Goal: Task Accomplishment & Management: Complete application form

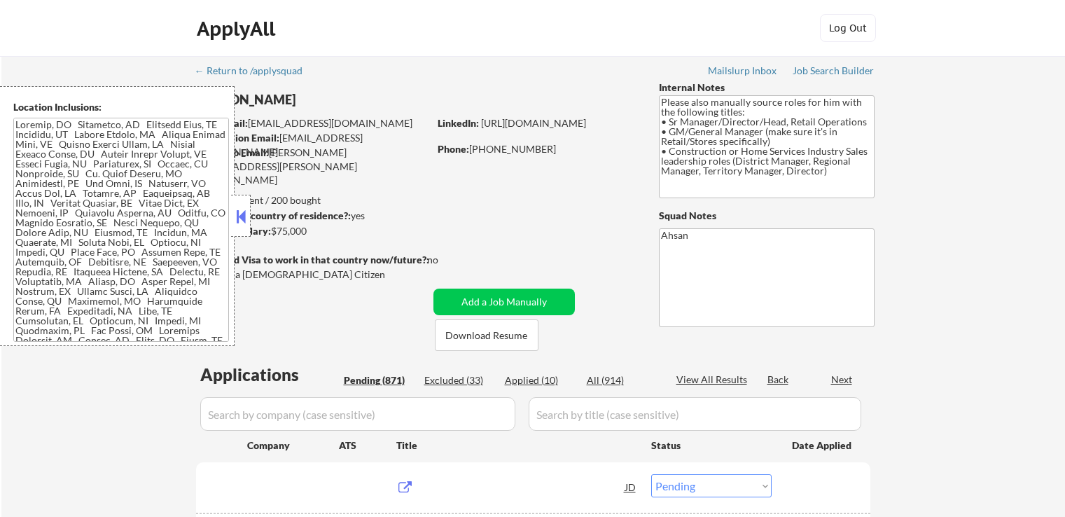
select select ""pending""
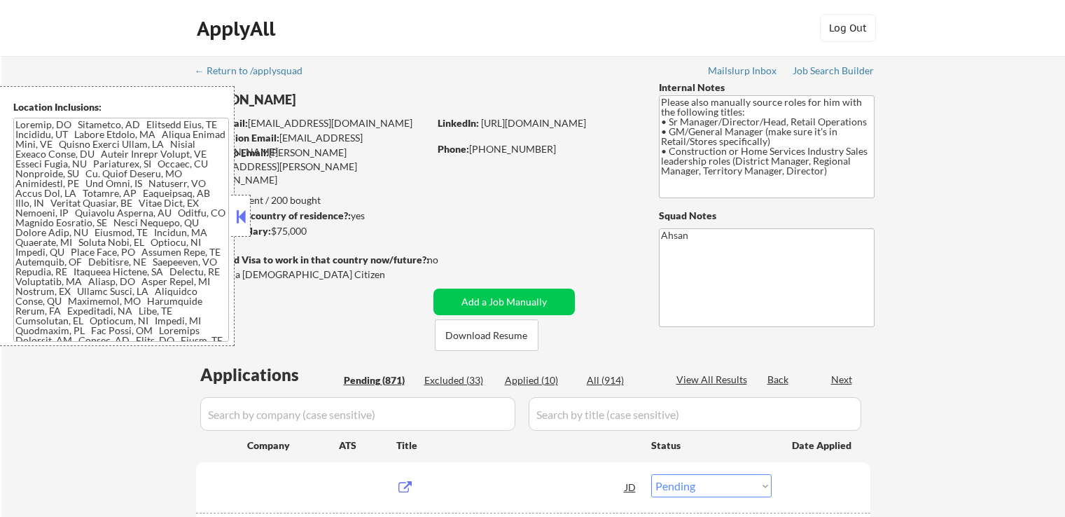
select select ""pending""
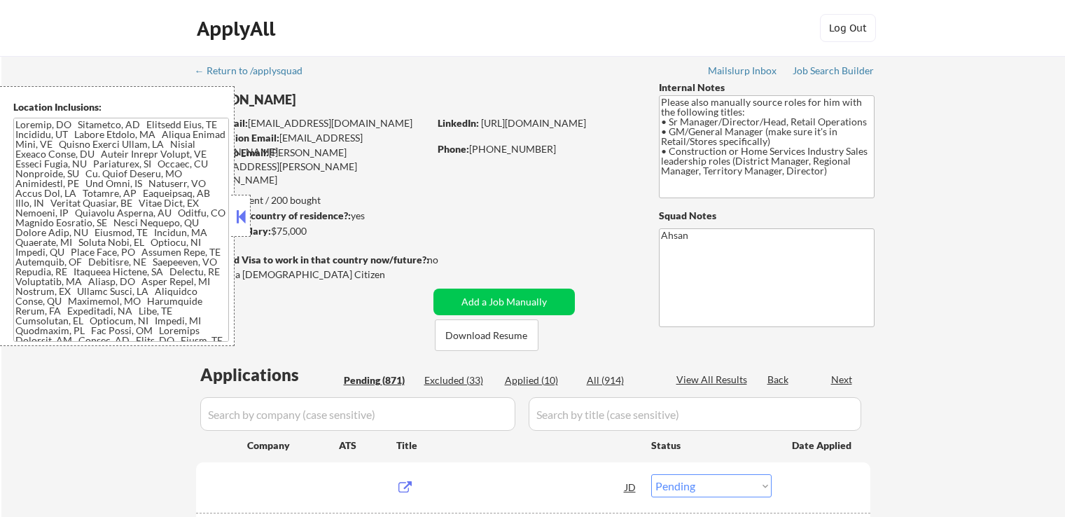
select select ""pending""
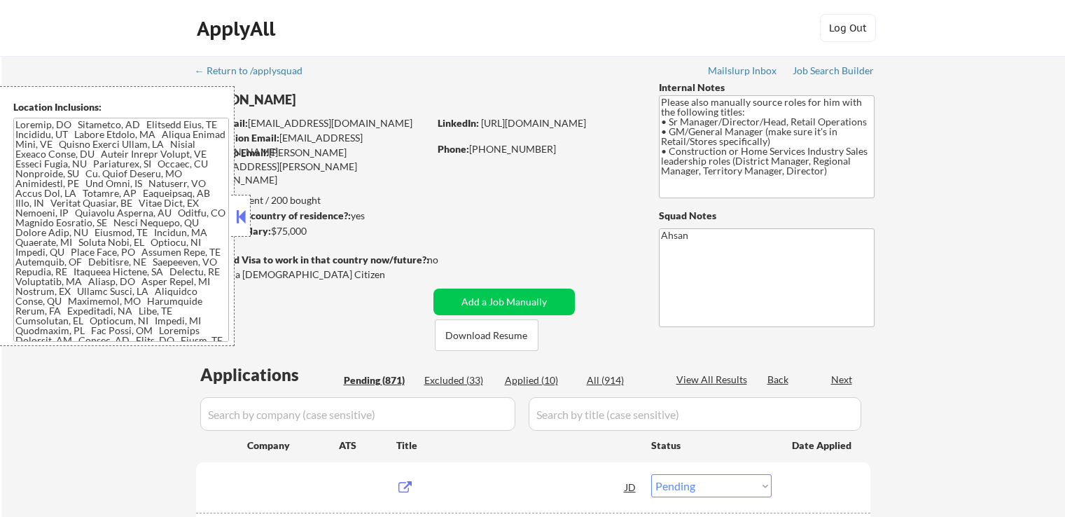
select select ""pending""
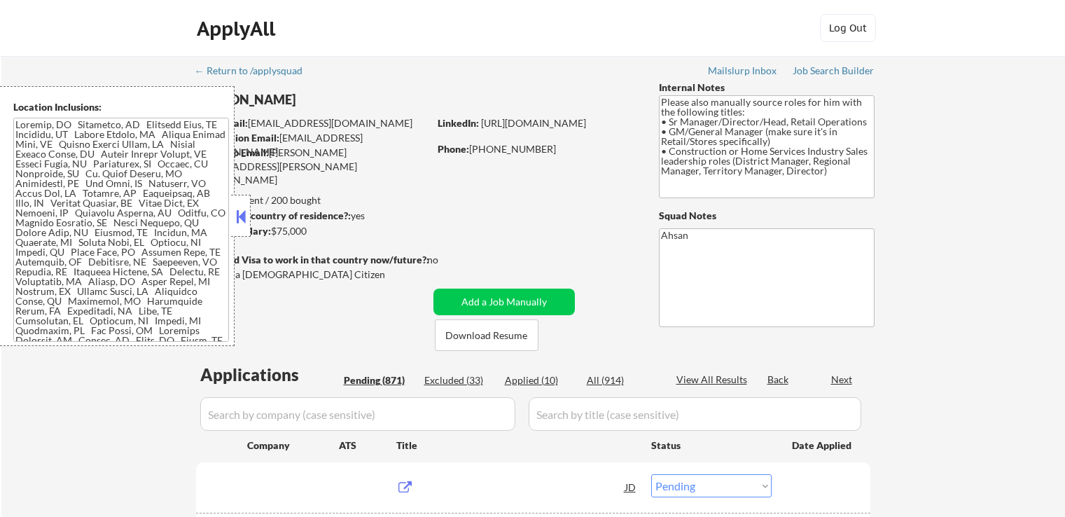
select select ""pending""
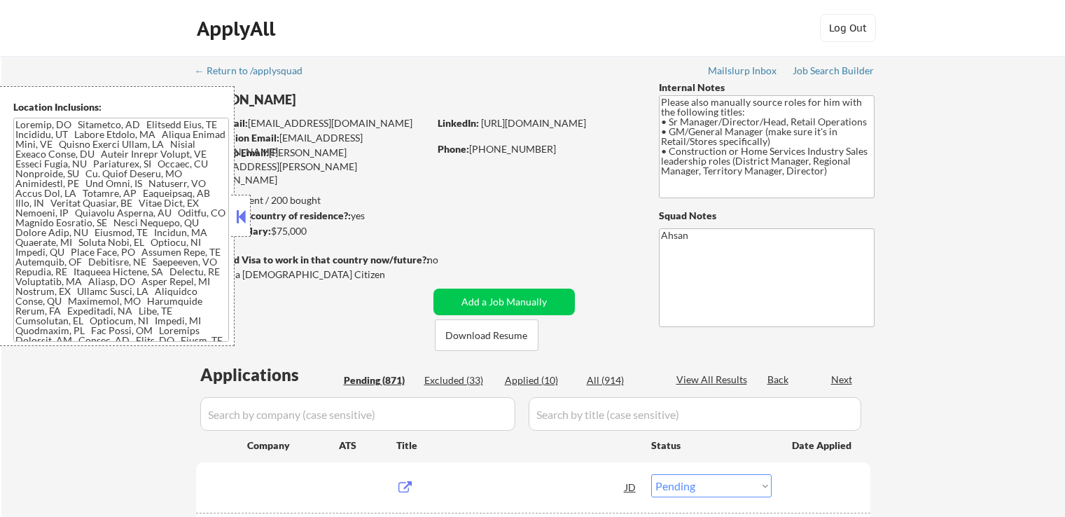
select select ""pending""
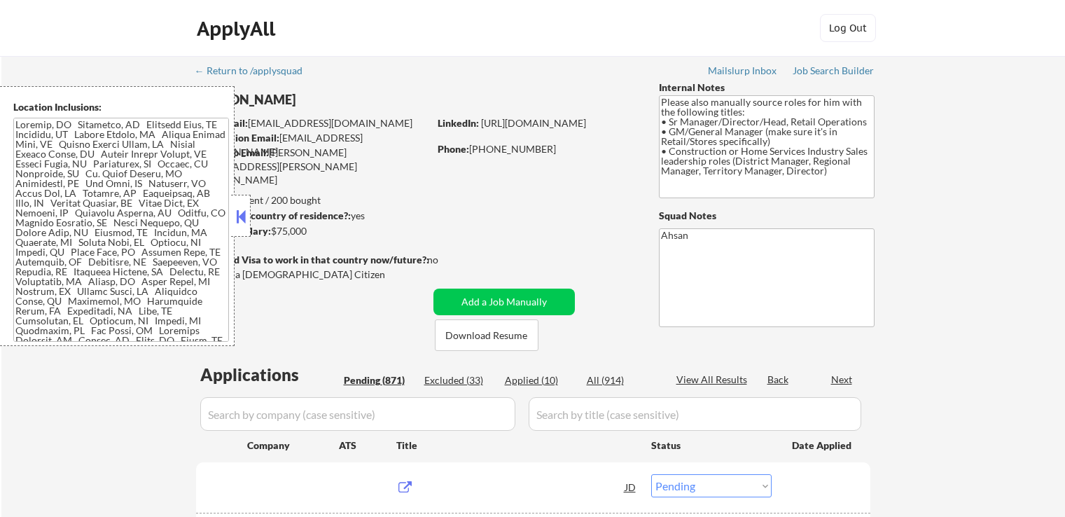
select select ""pending""
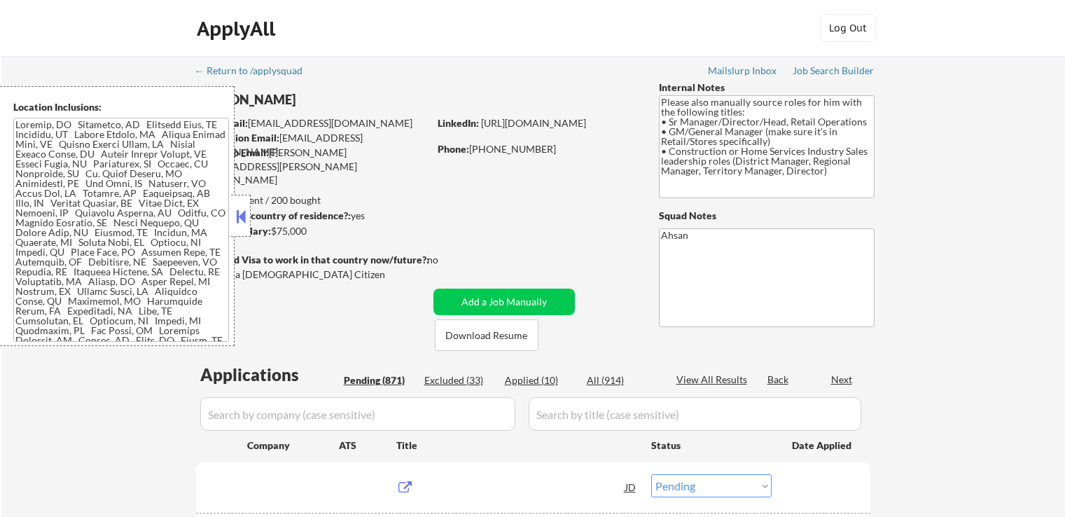
select select ""pending""
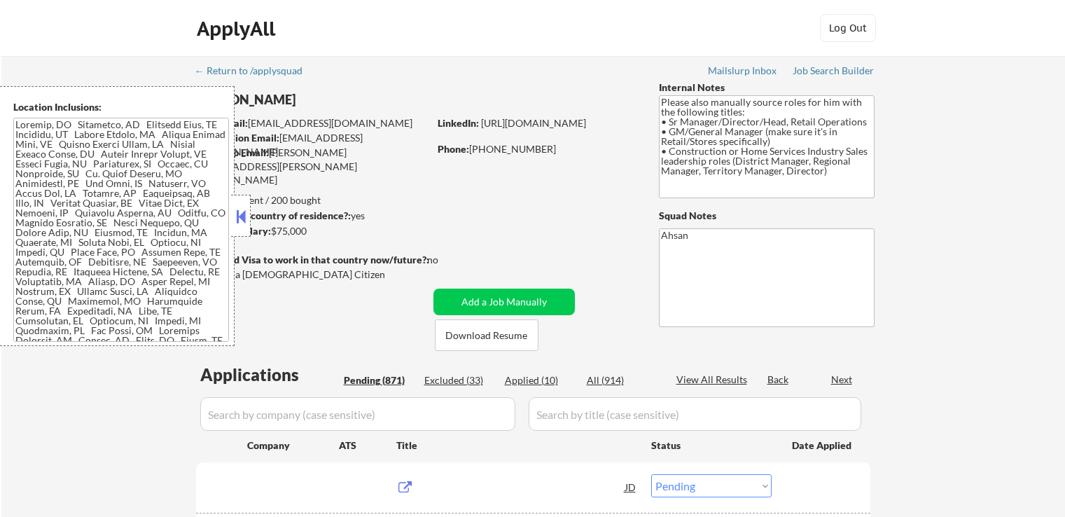
select select ""pending""
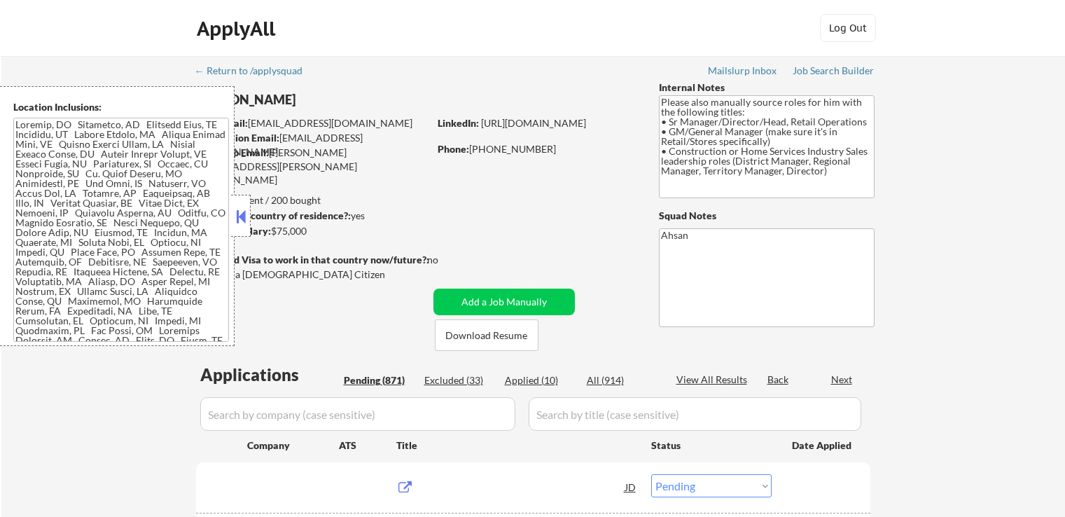
select select ""pending""
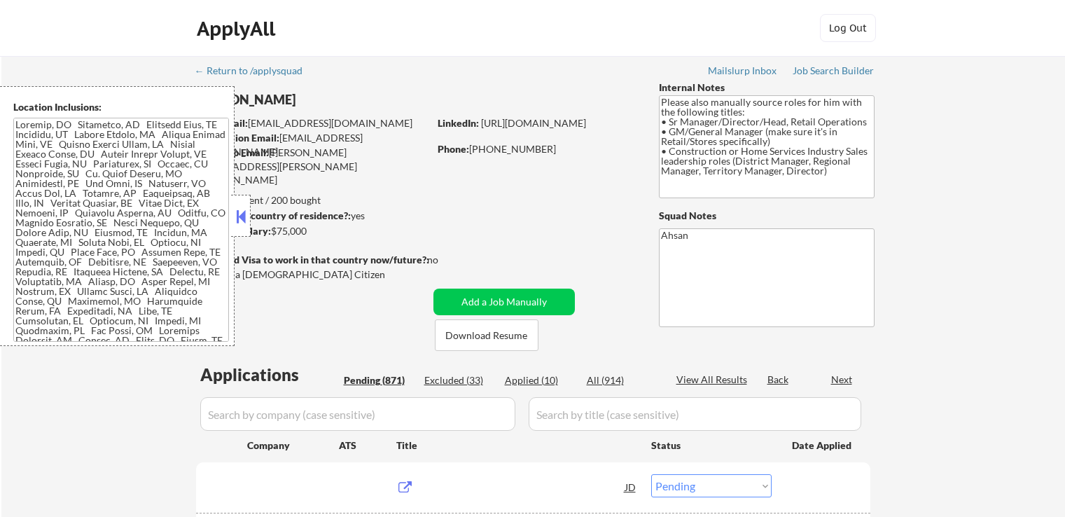
select select ""pending""
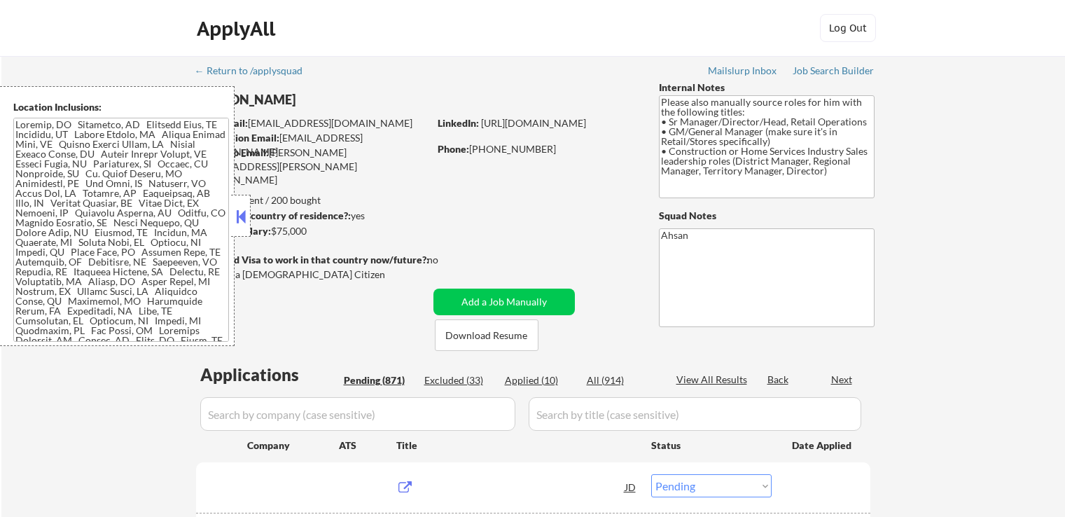
select select ""pending""
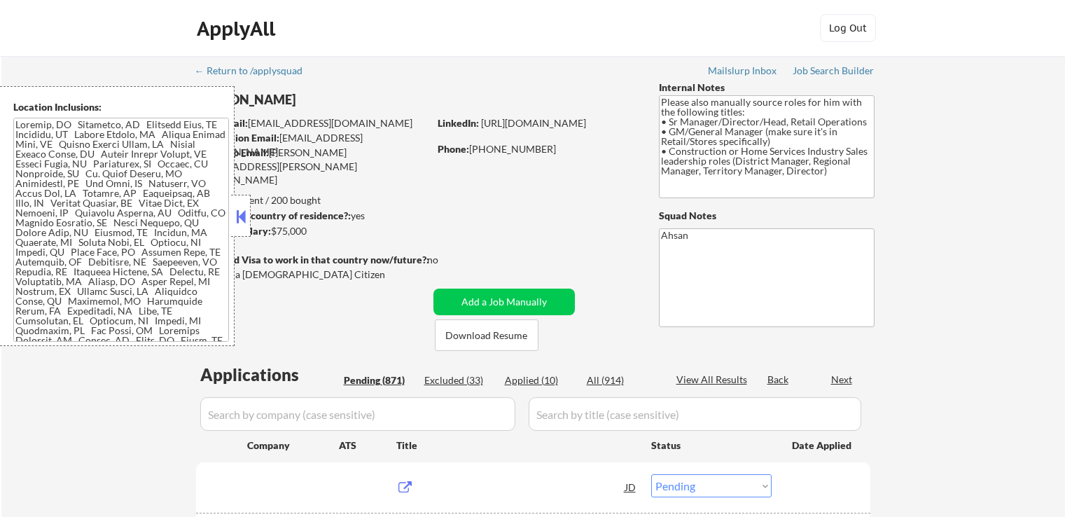
select select ""pending""
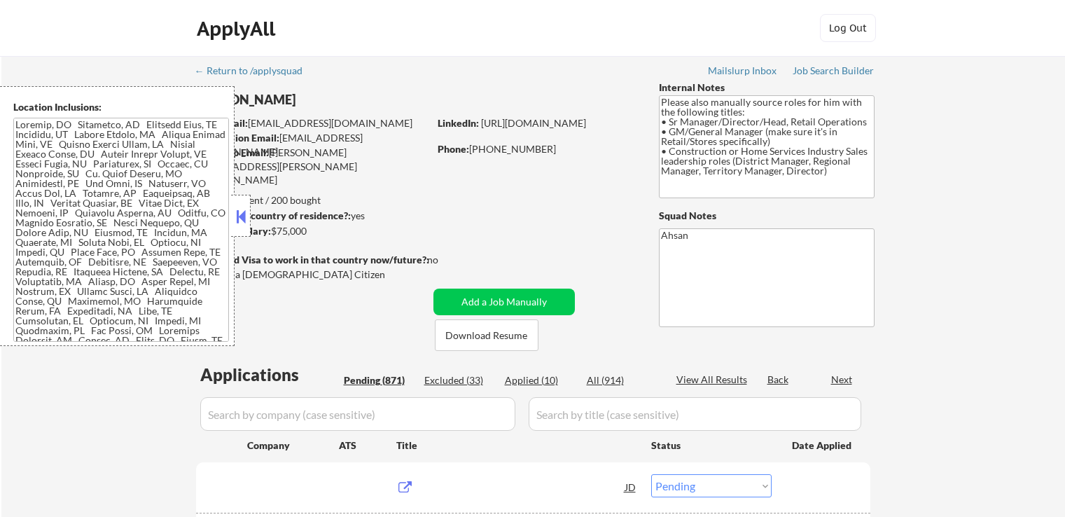
select select ""pending""
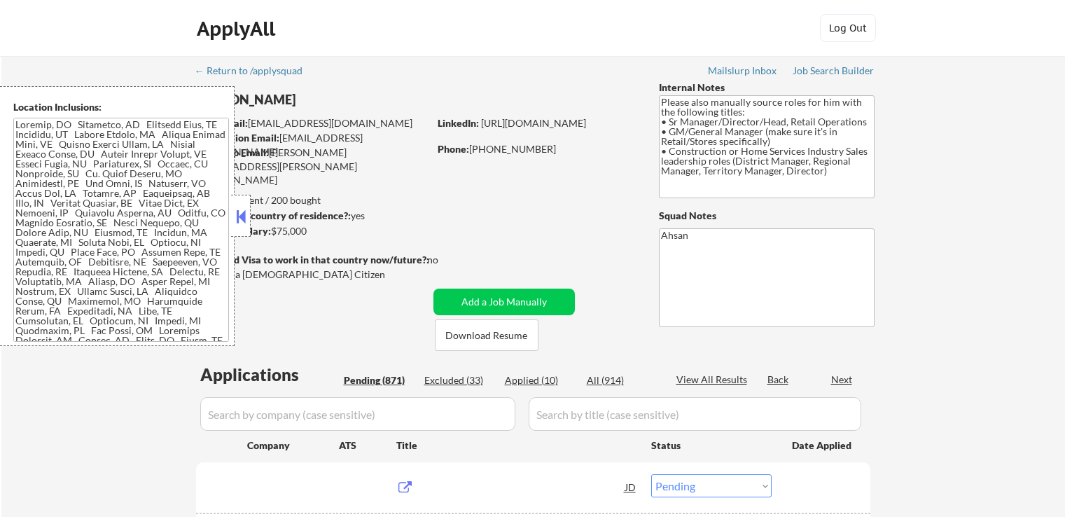
select select ""pending""
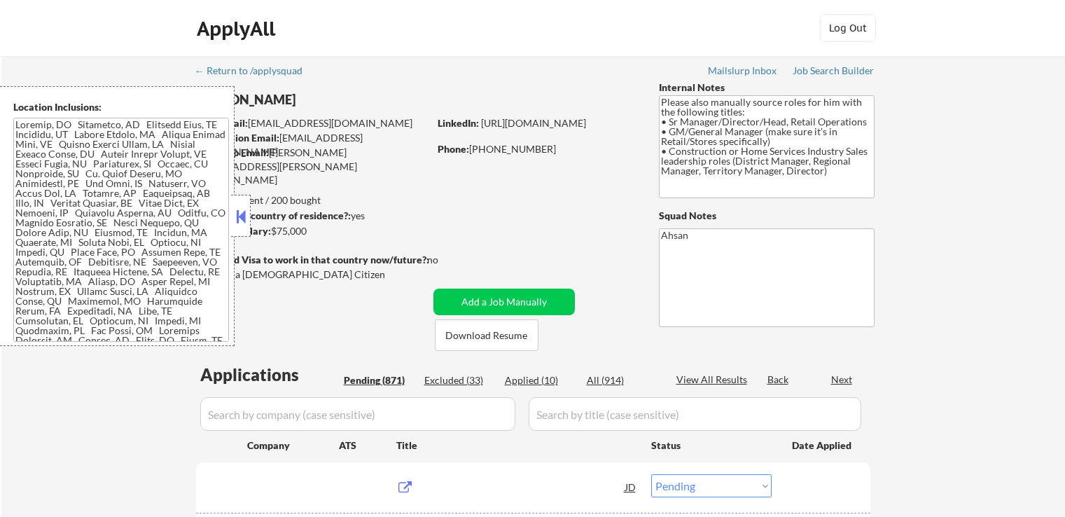
select select ""pending""
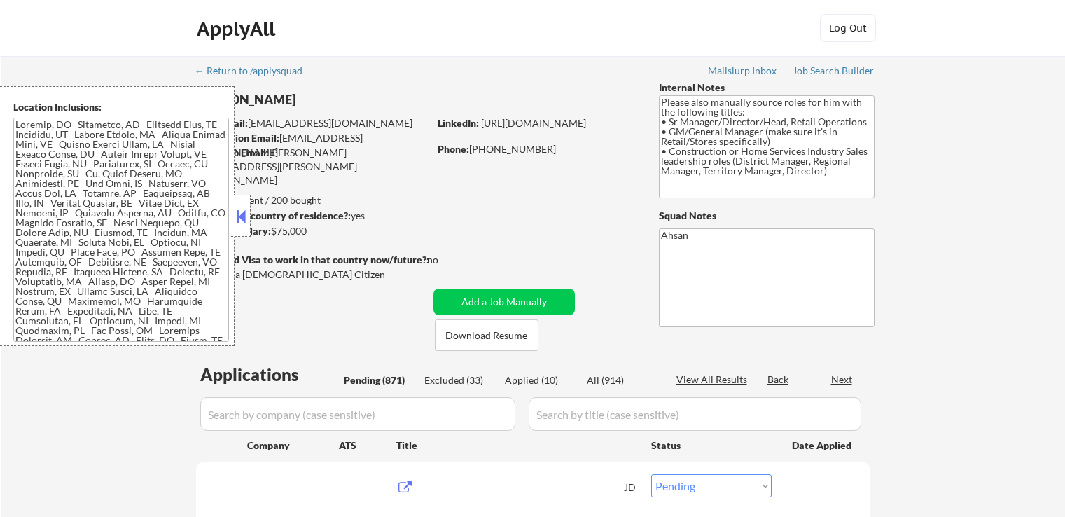
select select ""pending""
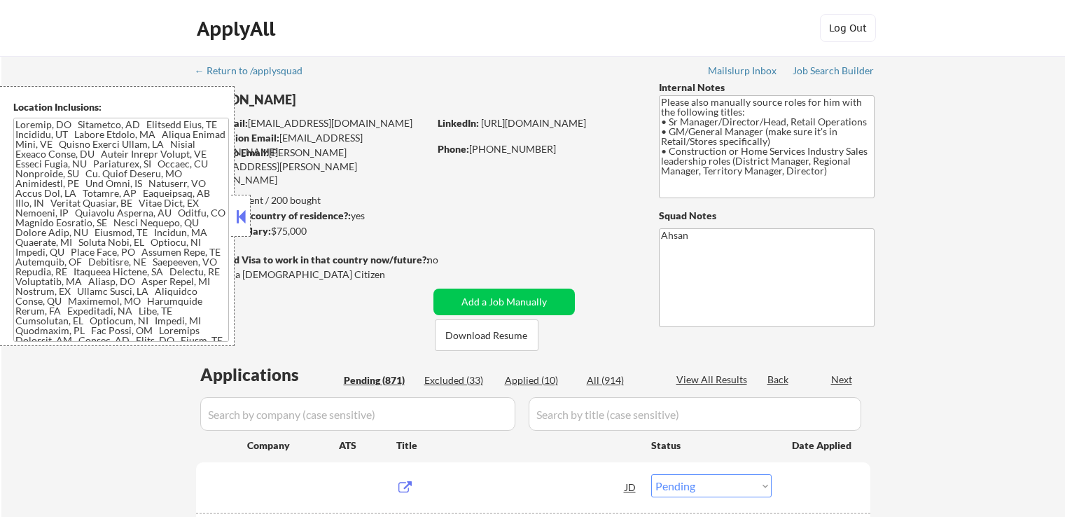
select select ""pending""
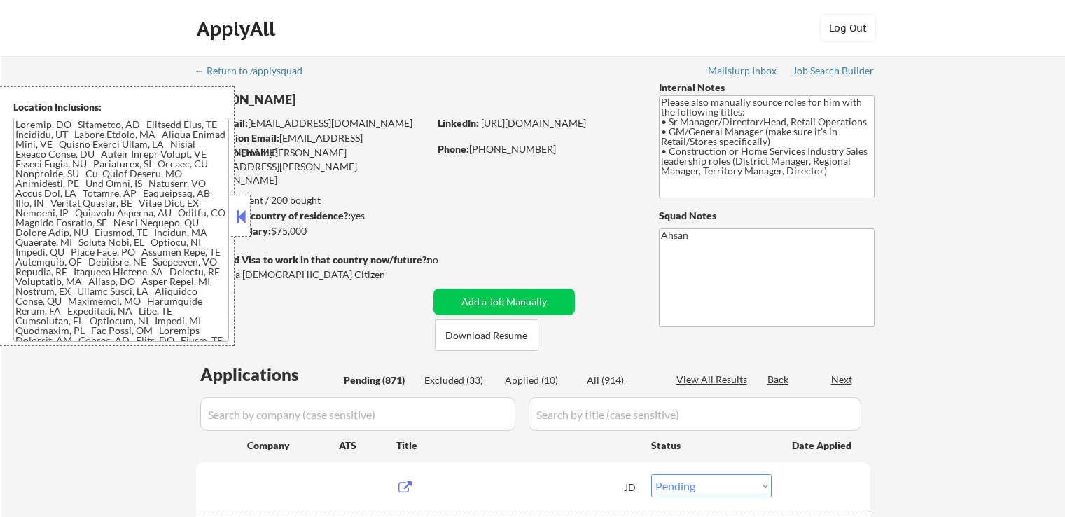
select select ""pending""
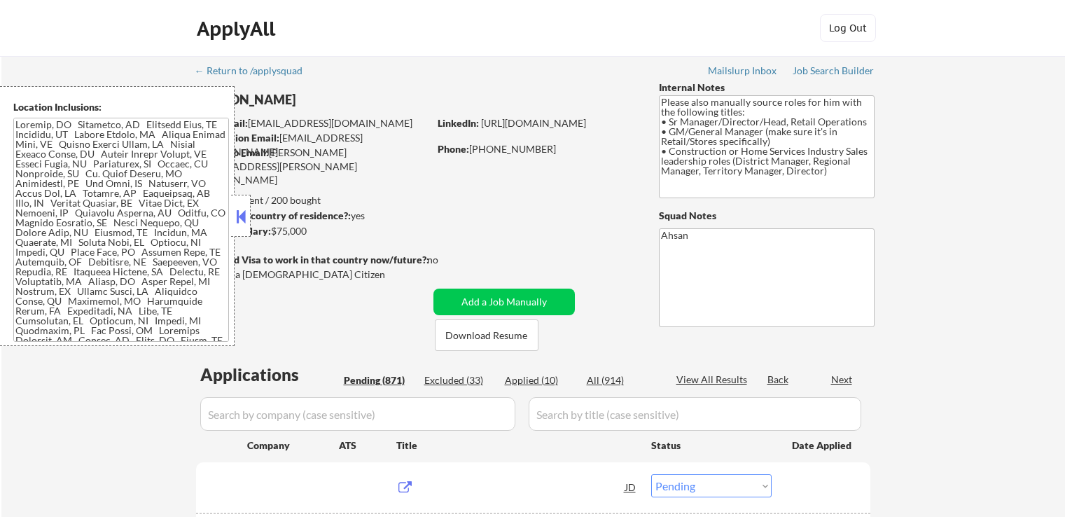
select select ""pending""
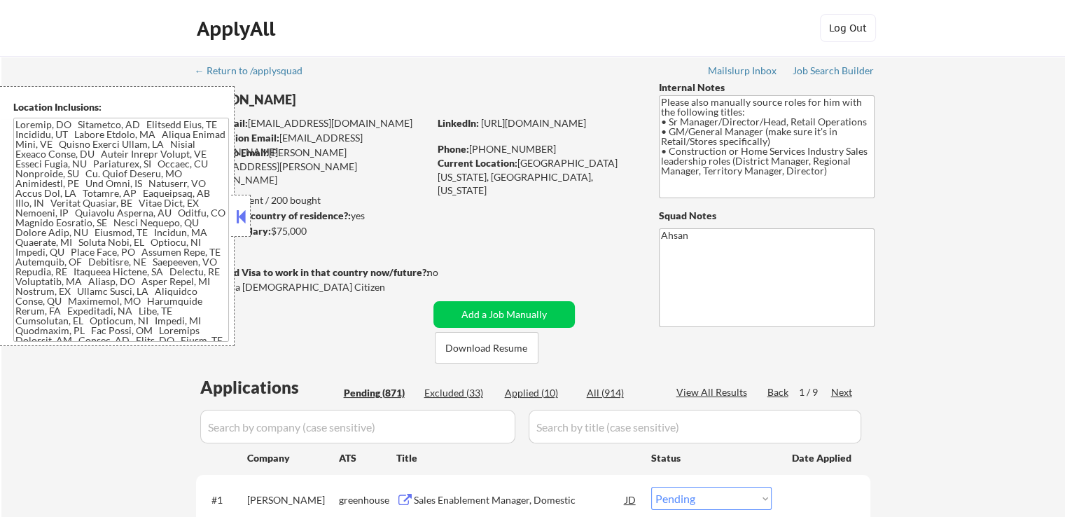
click at [240, 212] on button at bounding box center [240, 216] width 15 height 21
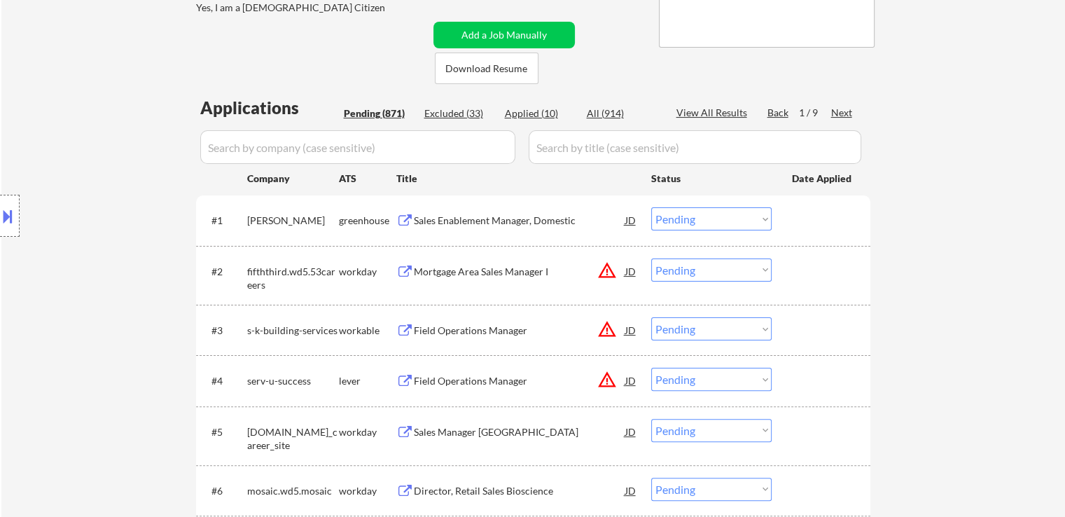
scroll to position [280, 0]
click at [474, 219] on div "Sales Enablement Manager, Domestic" at bounding box center [520, 220] width 212 height 14
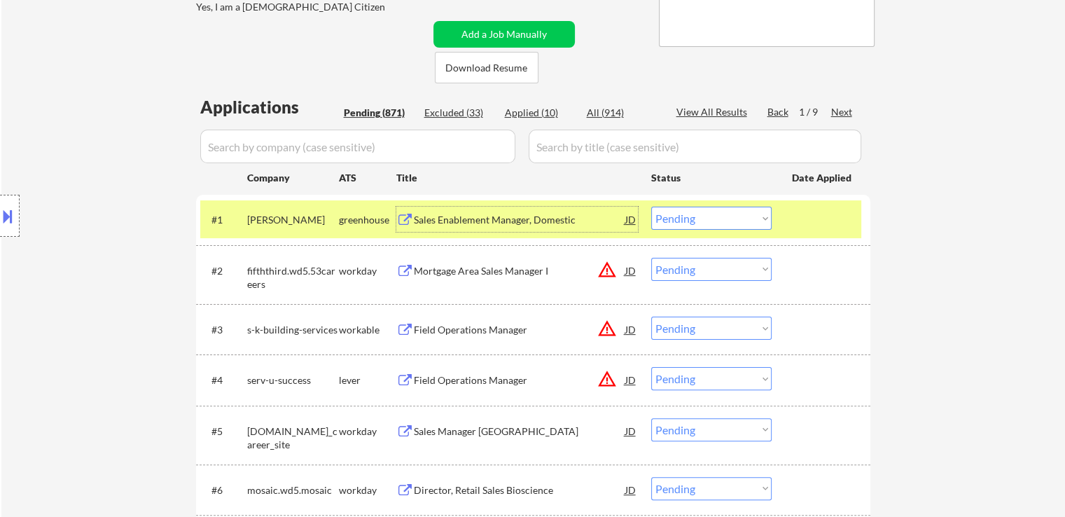
click at [822, 226] on div at bounding box center [823, 219] width 62 height 25
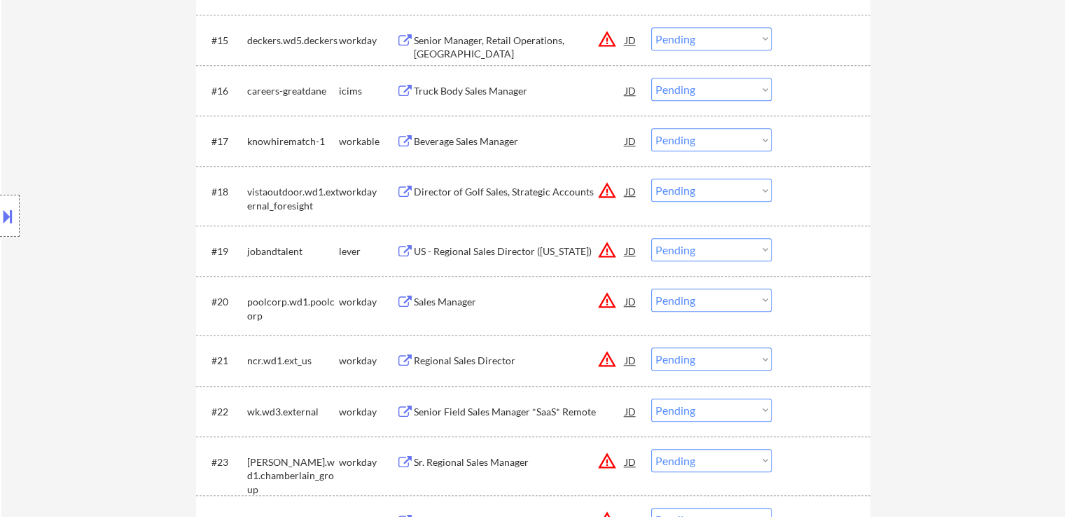
scroll to position [1261, 0]
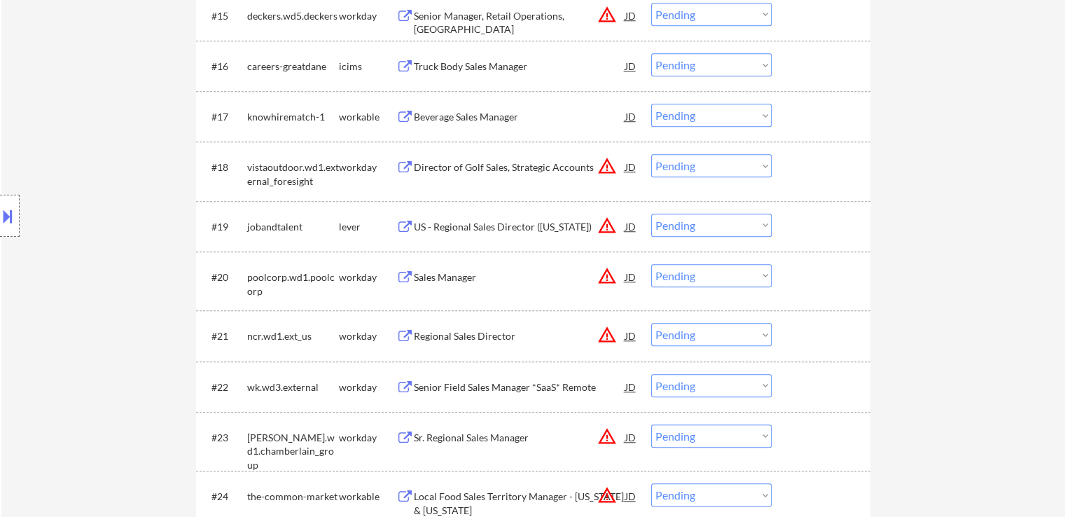
click at [459, 118] on div "Beverage Sales Manager" at bounding box center [520, 117] width 212 height 14
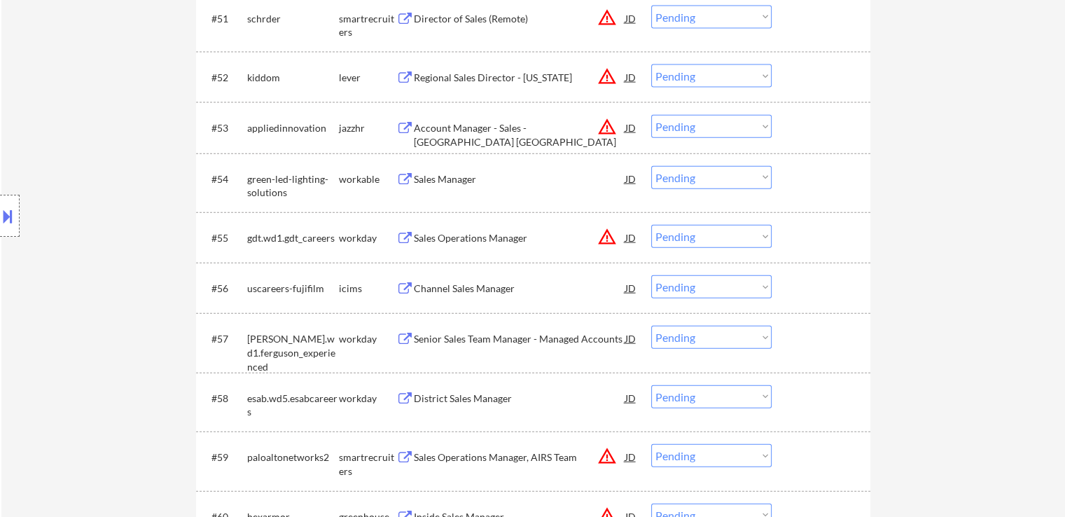
scroll to position [3222, 0]
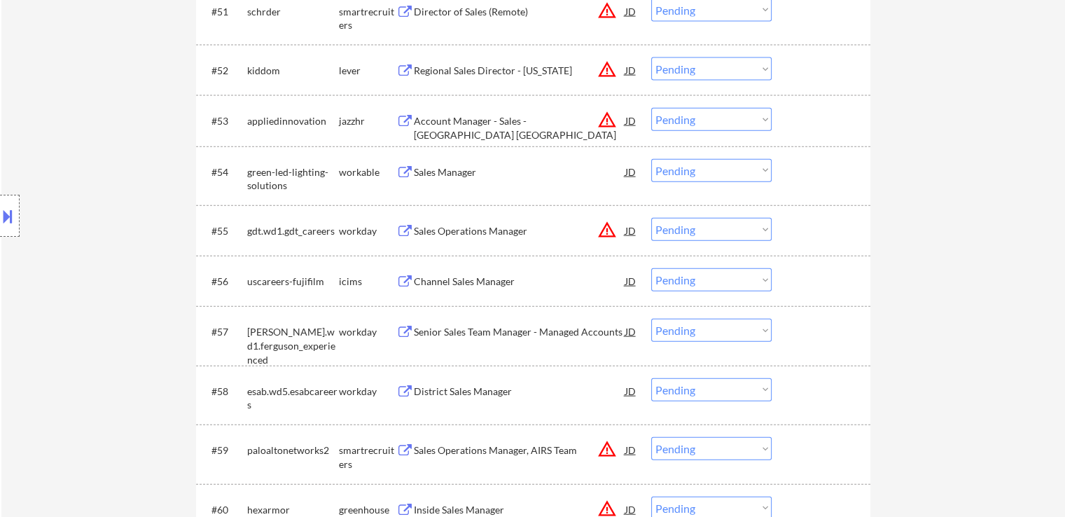
click at [441, 170] on div "Sales Manager" at bounding box center [520, 172] width 212 height 14
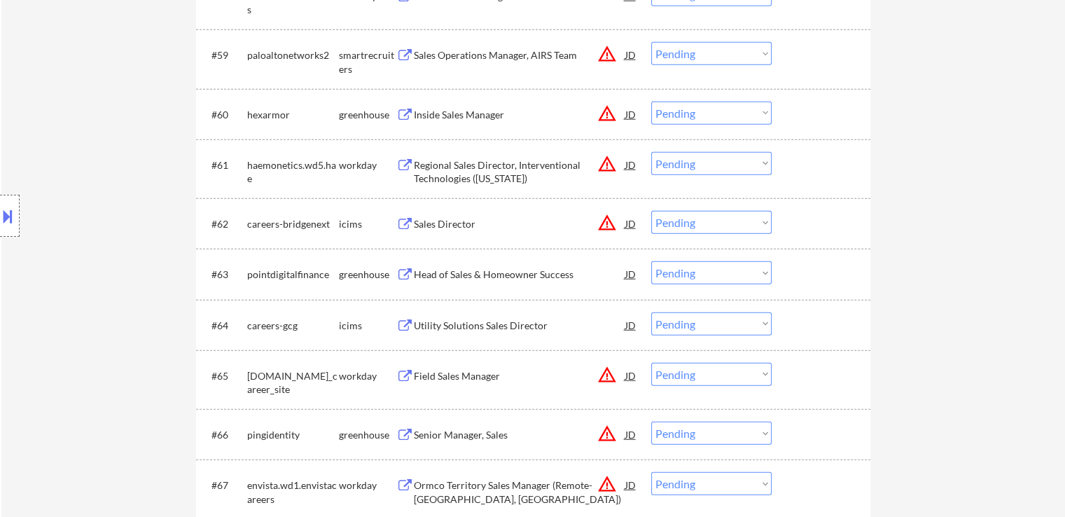
scroll to position [3642, 0]
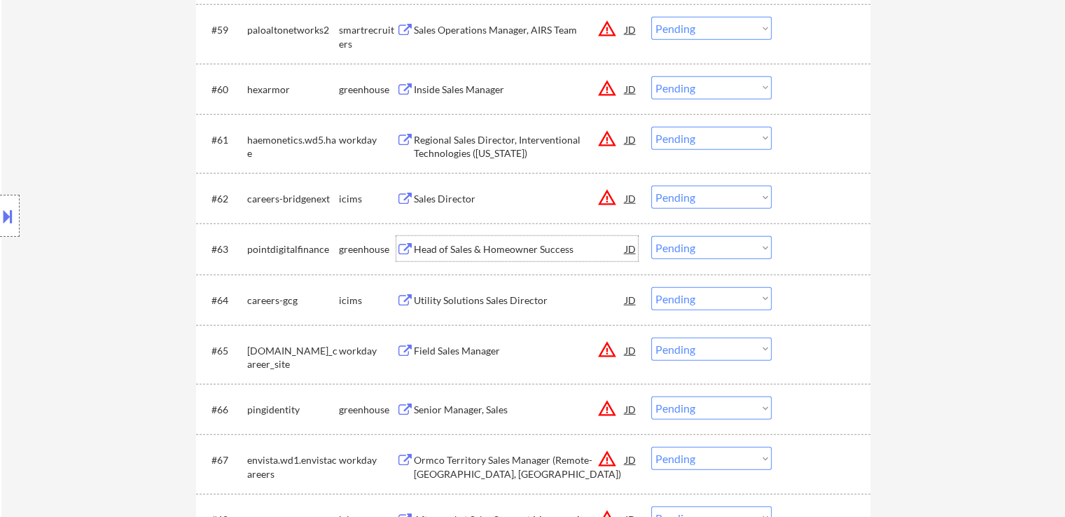
click at [476, 244] on div "Head of Sales & Homeowner Success" at bounding box center [520, 249] width 212 height 14
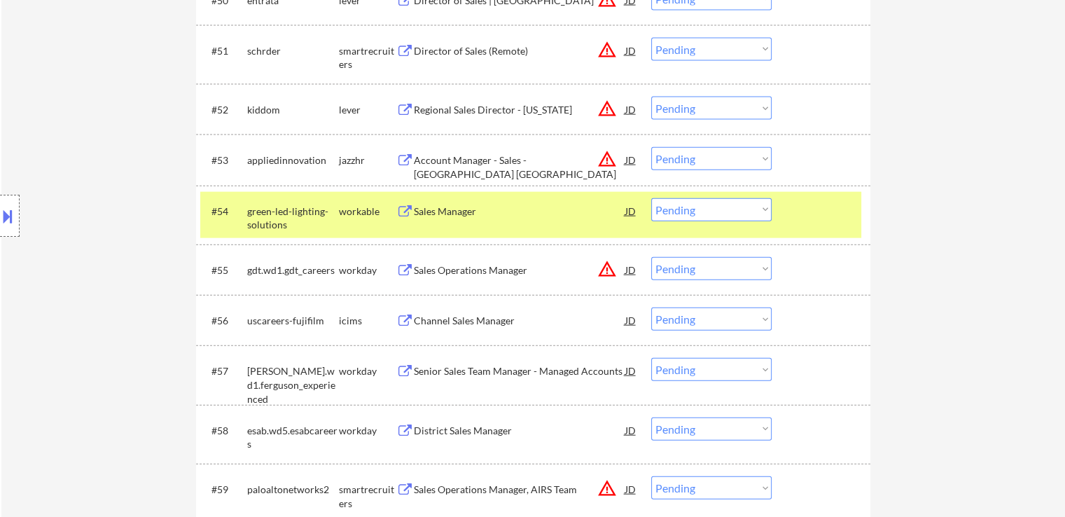
scroll to position [3205, 0]
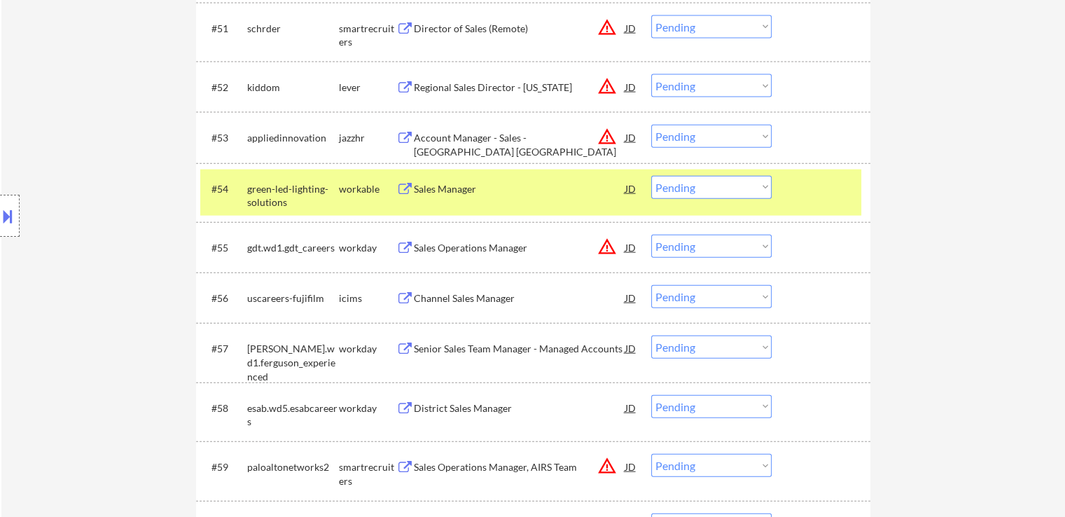
click at [693, 186] on select "Choose an option... Pending Applied Excluded (Questions) Excluded (Expired) Exc…" at bounding box center [711, 187] width 120 height 23
click at [651, 176] on select "Choose an option... Pending Applied Excluded (Questions) Excluded (Expired) Exc…" at bounding box center [711, 187] width 120 height 23
select select ""pending""
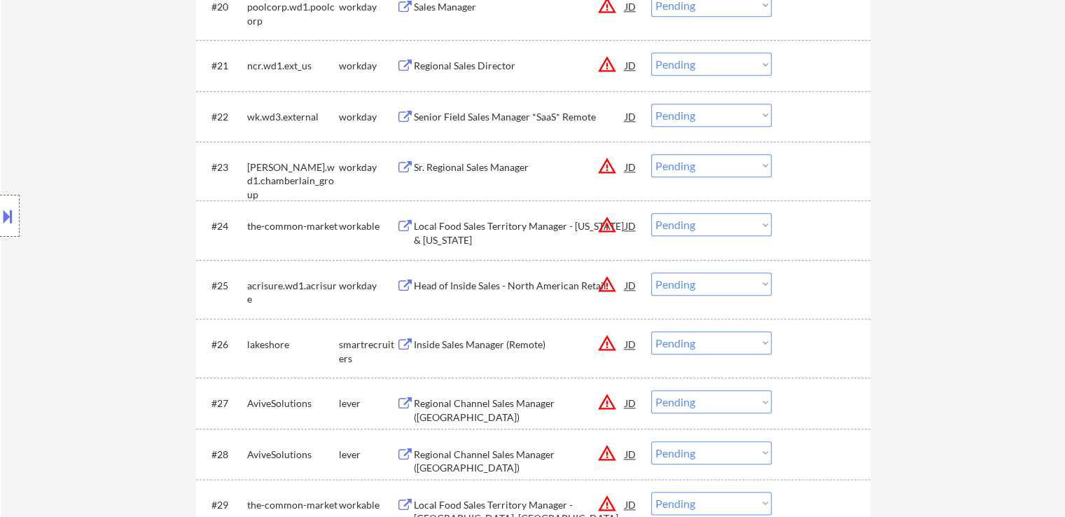
scroll to position [0, 0]
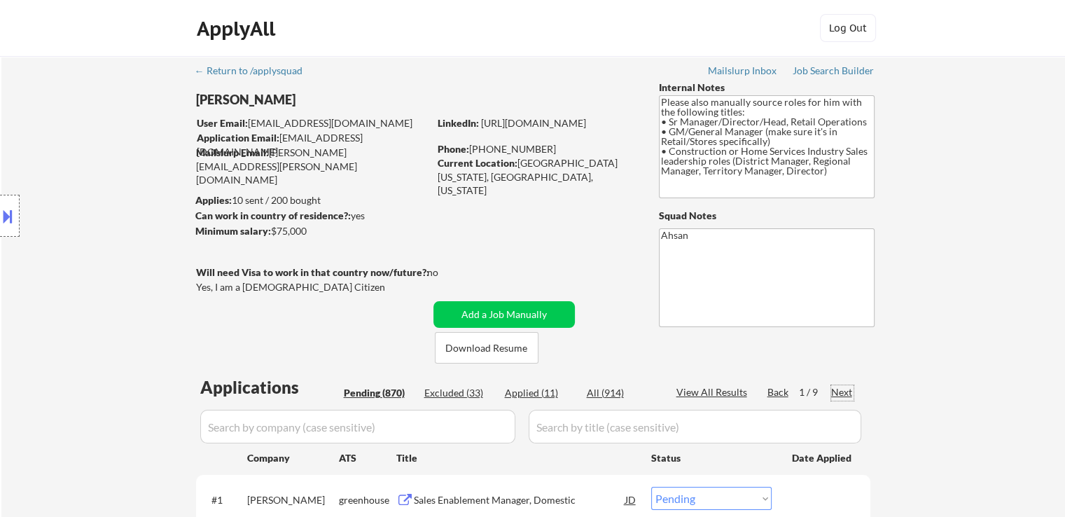
click at [840, 392] on div "Next" at bounding box center [842, 392] width 22 height 14
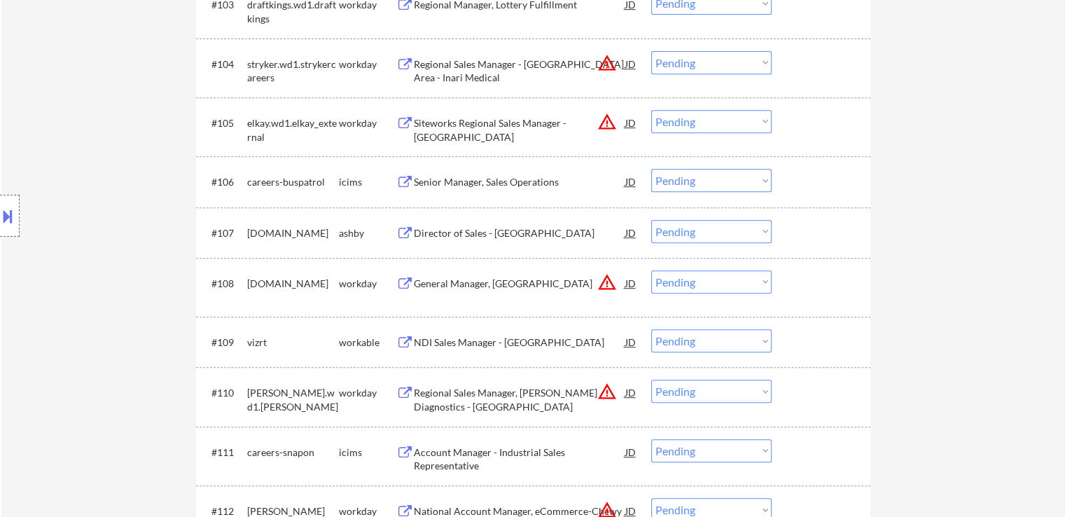
scroll to position [630, 0]
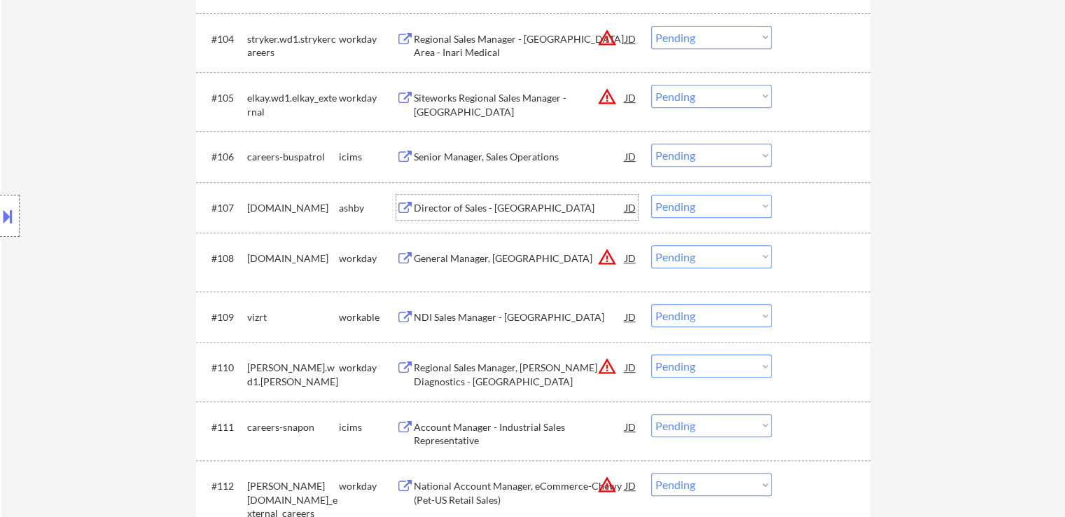
click at [515, 211] on div "Director of Sales - [GEOGRAPHIC_DATA]" at bounding box center [520, 208] width 212 height 14
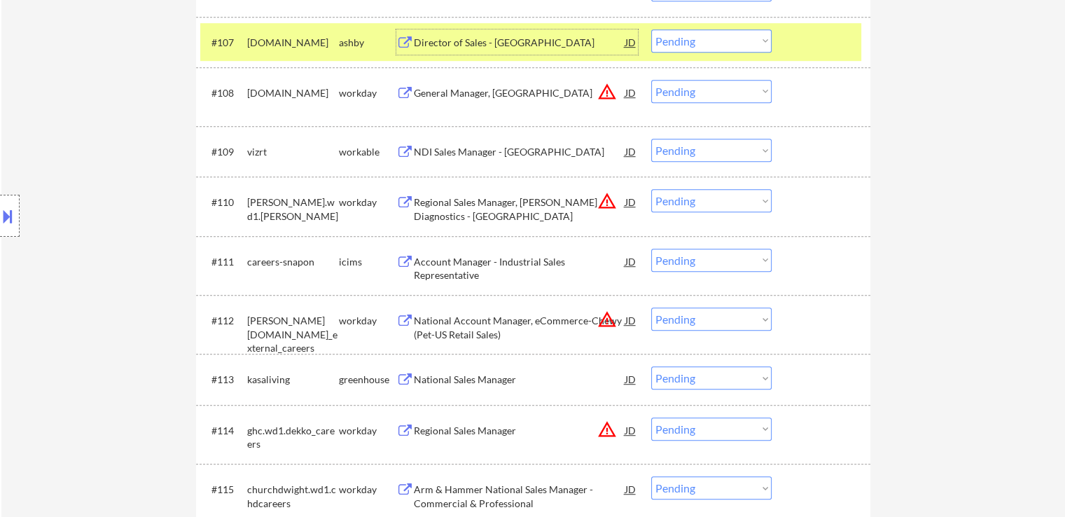
scroll to position [840, 0]
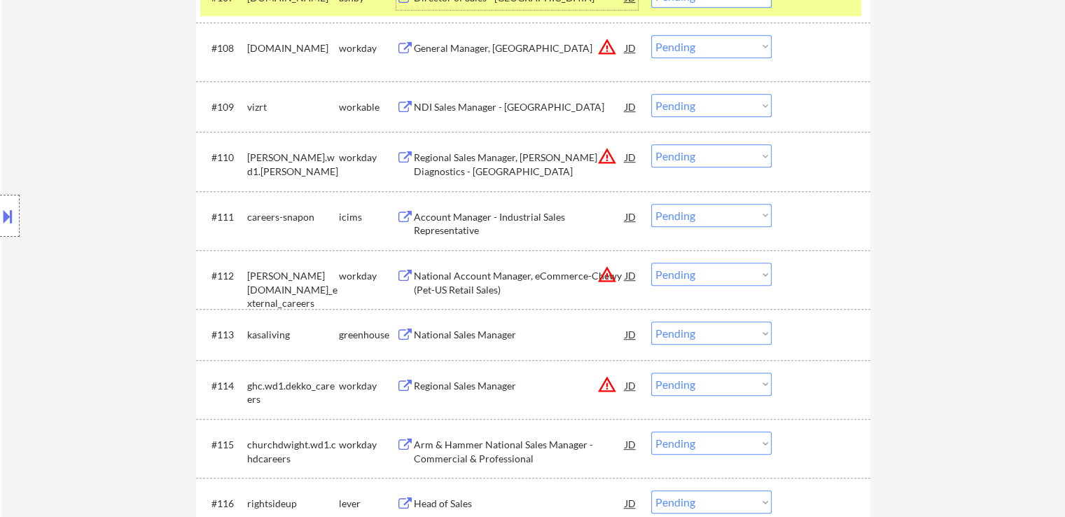
click at [476, 331] on div "National Sales Manager" at bounding box center [520, 335] width 212 height 14
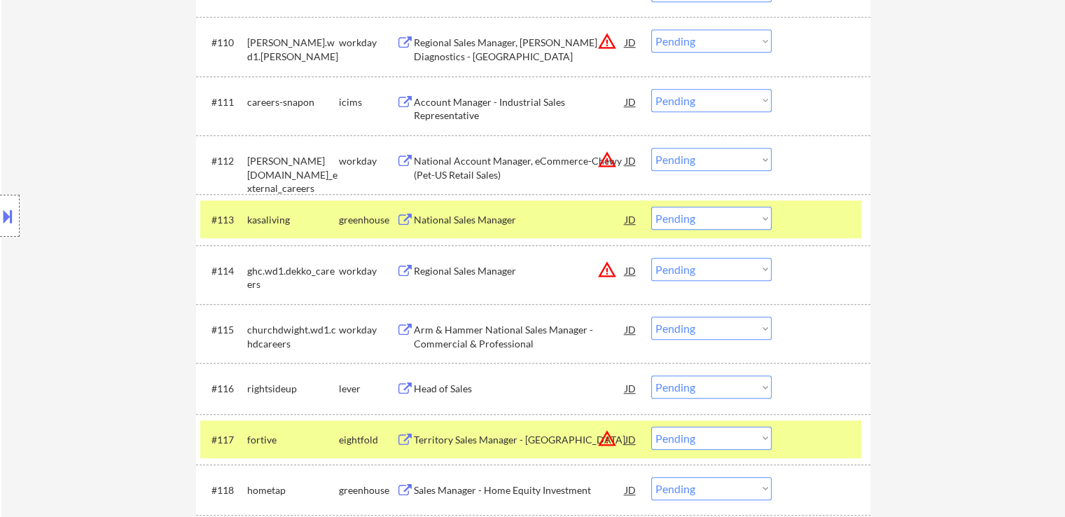
scroll to position [980, 0]
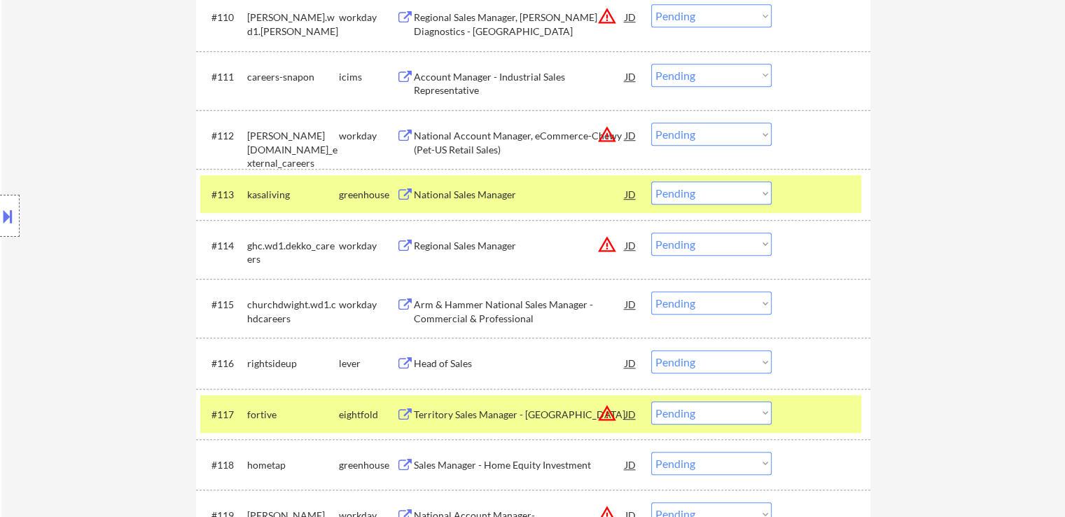
click at [461, 361] on div "Head of Sales" at bounding box center [520, 363] width 212 height 14
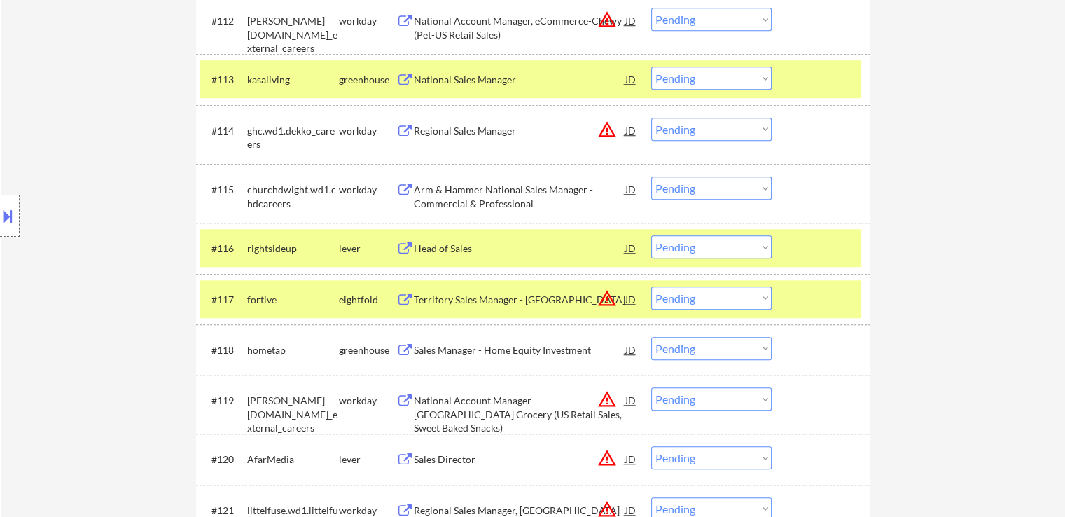
scroll to position [1121, 0]
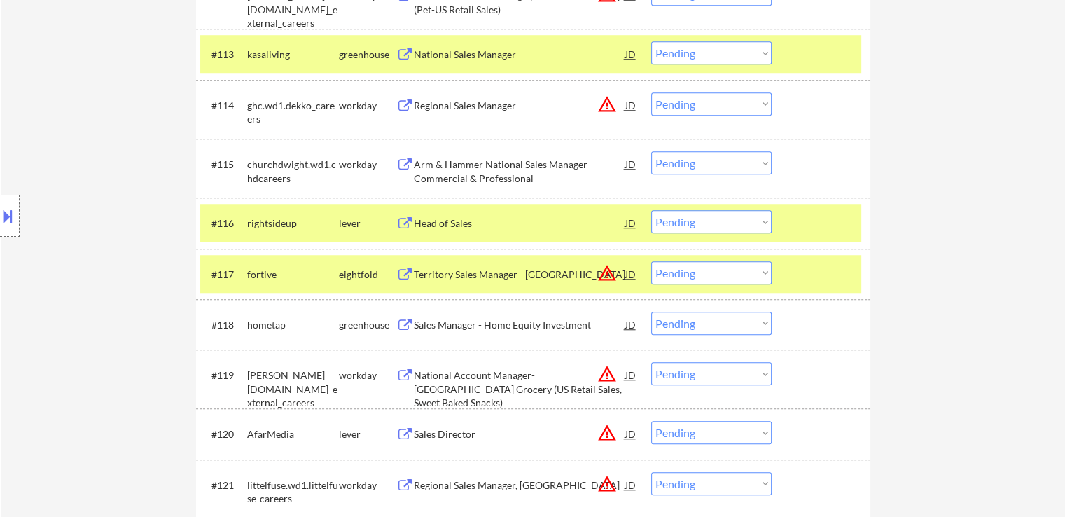
click at [476, 323] on div "Sales Manager - Home Equity Investment" at bounding box center [520, 325] width 212 height 14
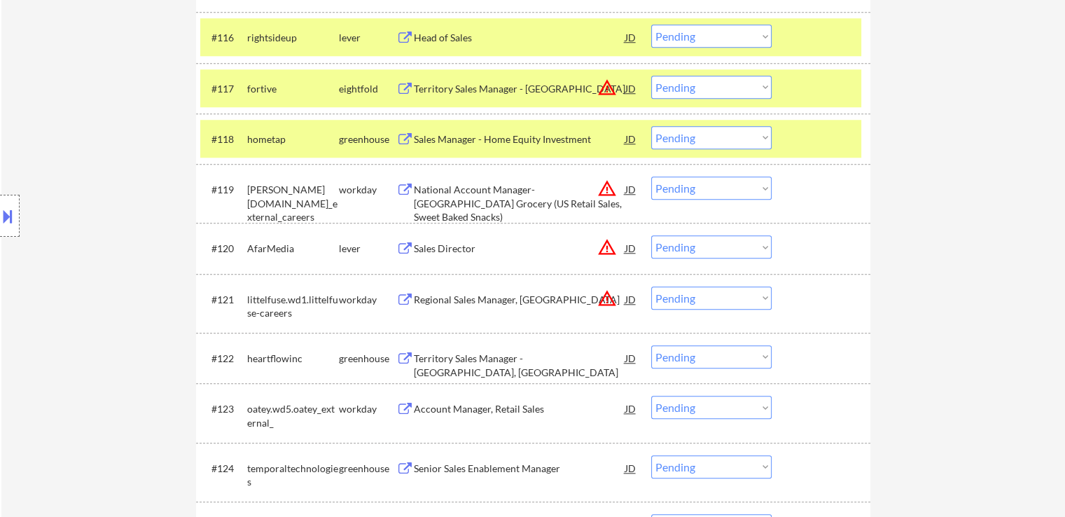
scroll to position [1331, 0]
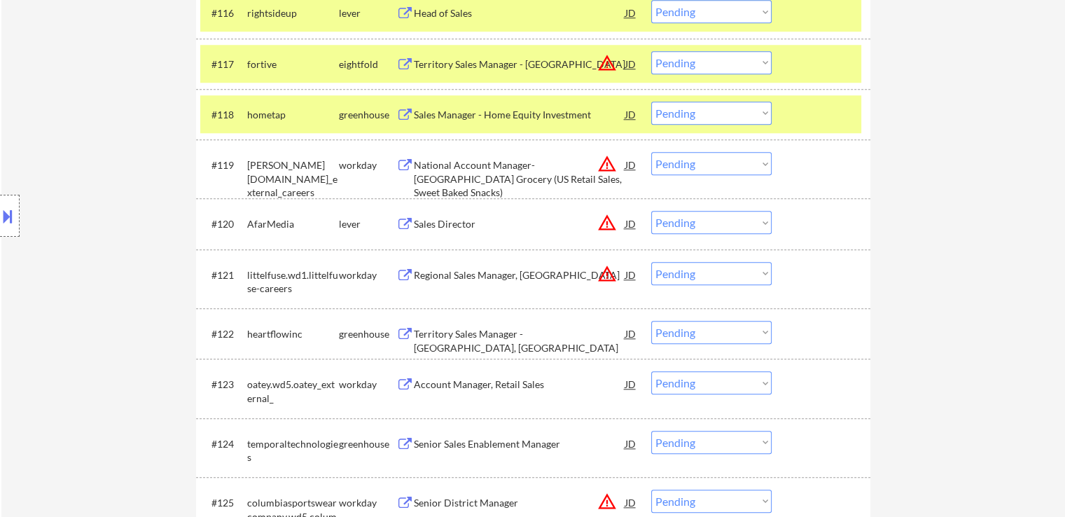
click at [488, 334] on div "Territory Sales Manager - [GEOGRAPHIC_DATA], [GEOGRAPHIC_DATA]" at bounding box center [520, 340] width 212 height 27
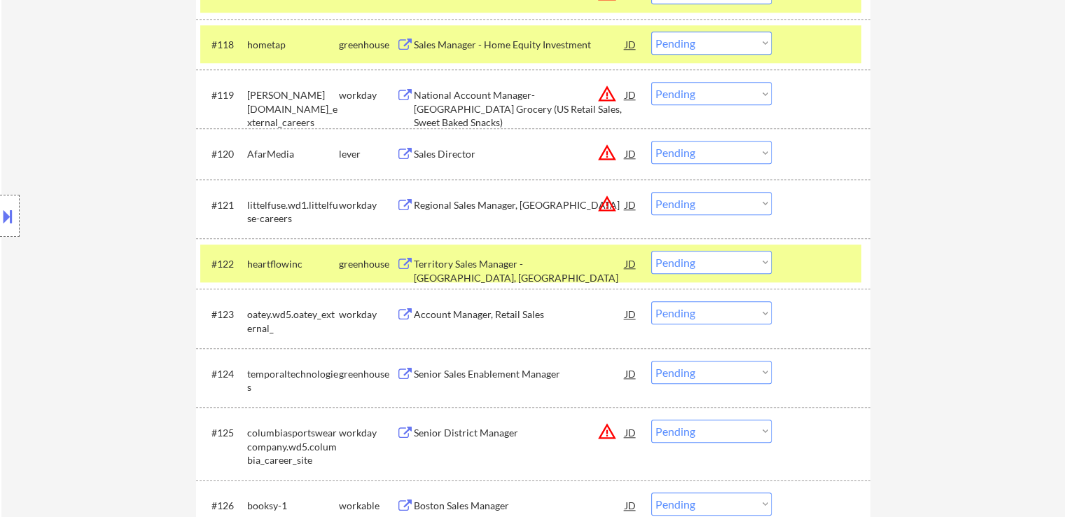
scroll to position [1471, 0]
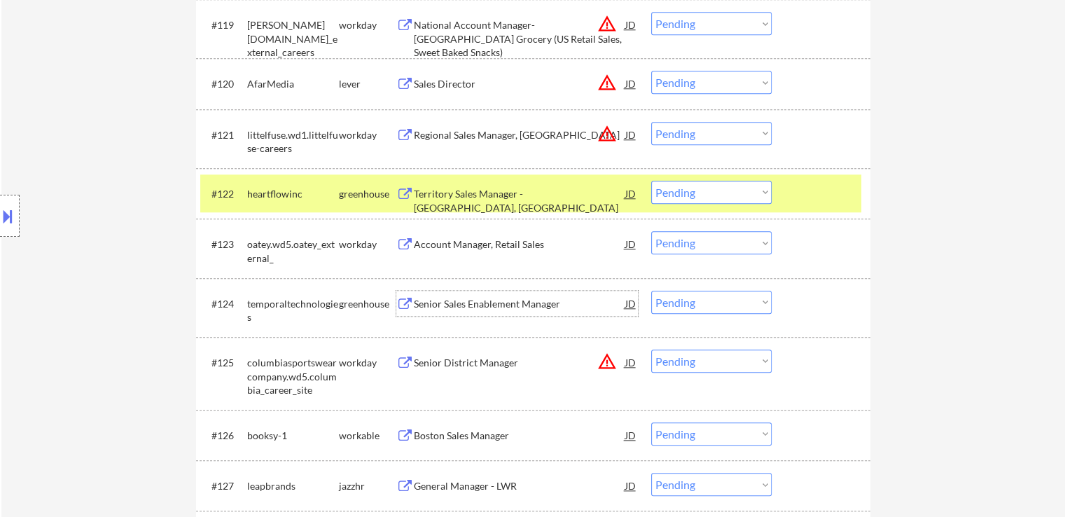
click at [508, 299] on div "Senior Sales Enablement Manager" at bounding box center [520, 304] width 212 height 14
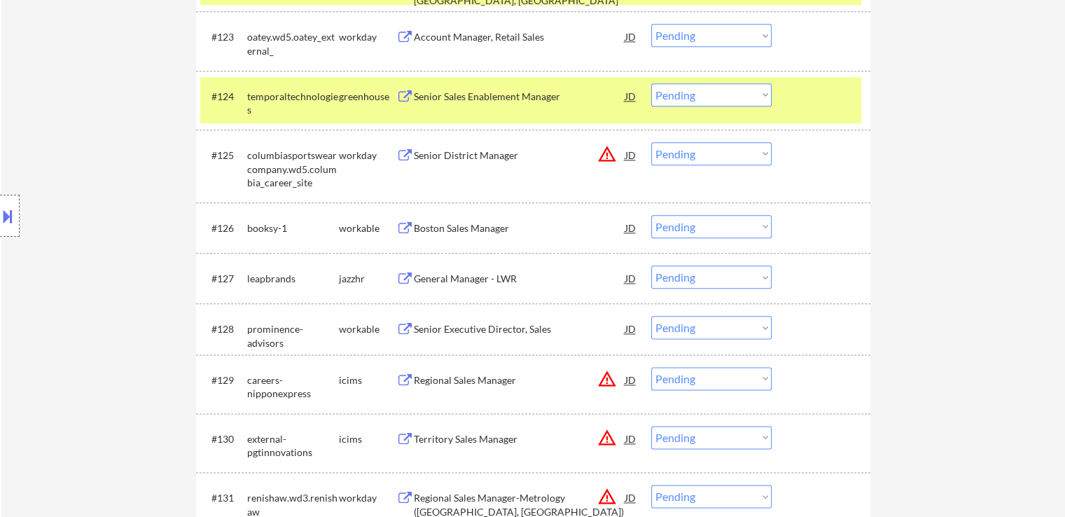
scroll to position [1681, 0]
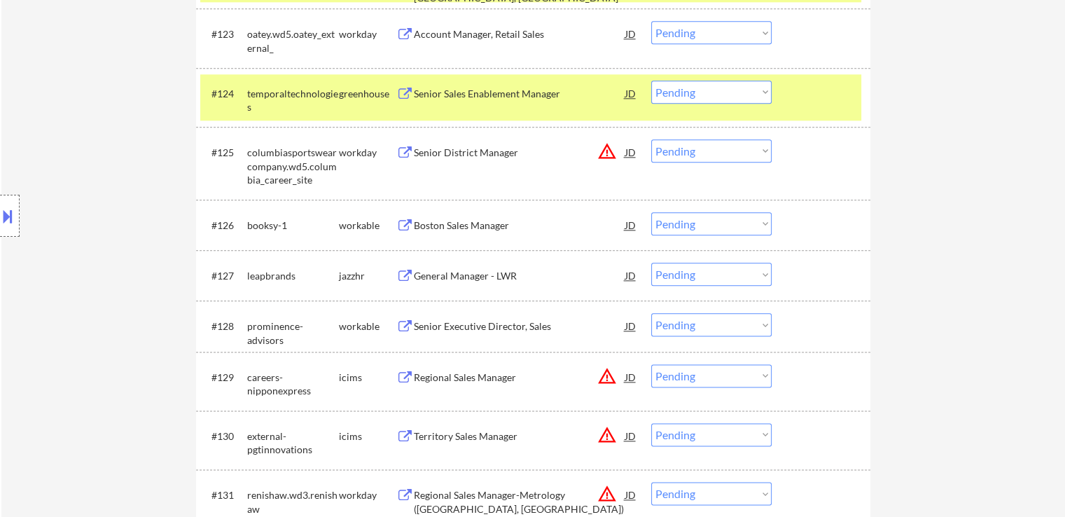
click at [491, 219] on div "Boston Sales Manager" at bounding box center [520, 226] width 212 height 14
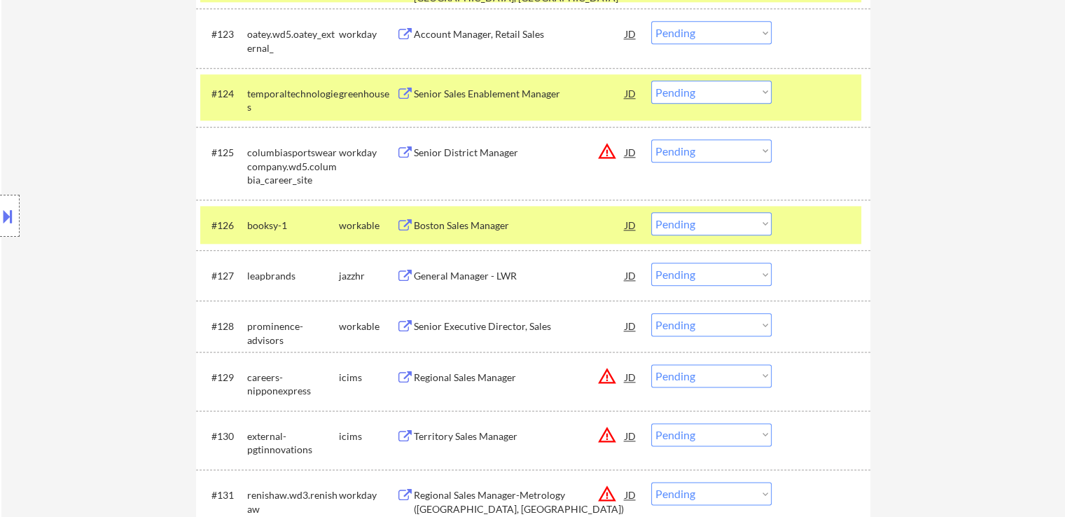
click at [499, 274] on div "General Manager - LWR" at bounding box center [520, 276] width 212 height 14
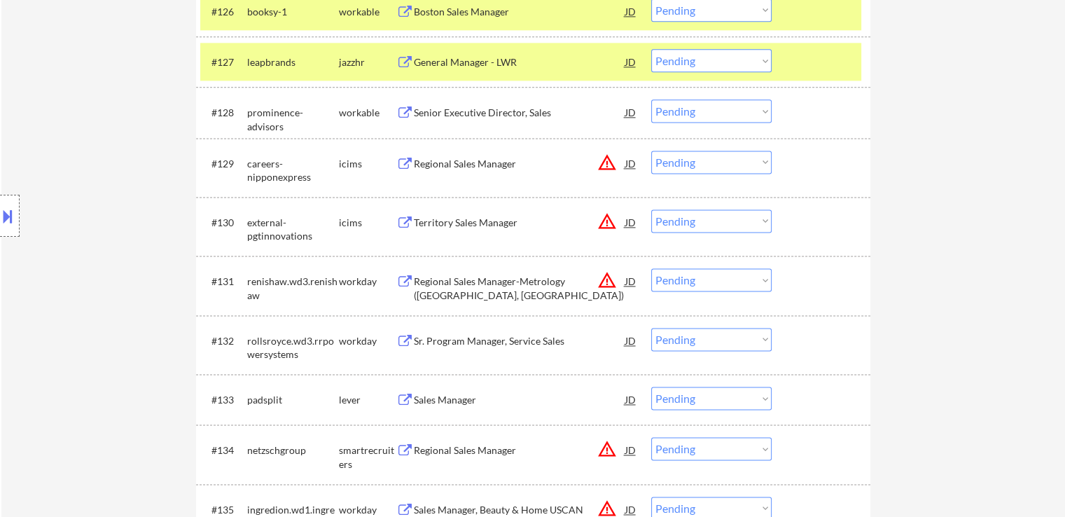
scroll to position [2031, 0]
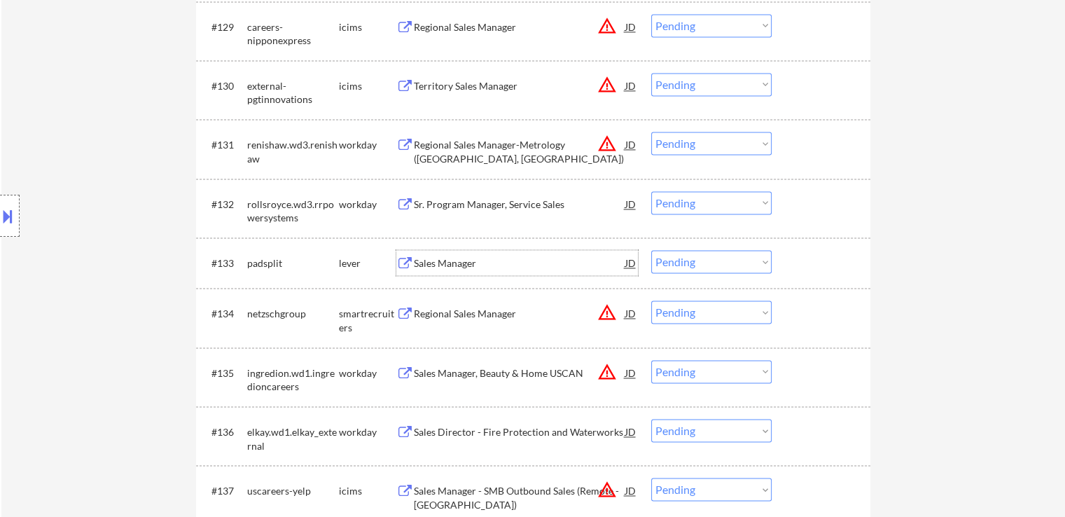
click at [458, 267] on div "Sales Manager" at bounding box center [520, 263] width 212 height 14
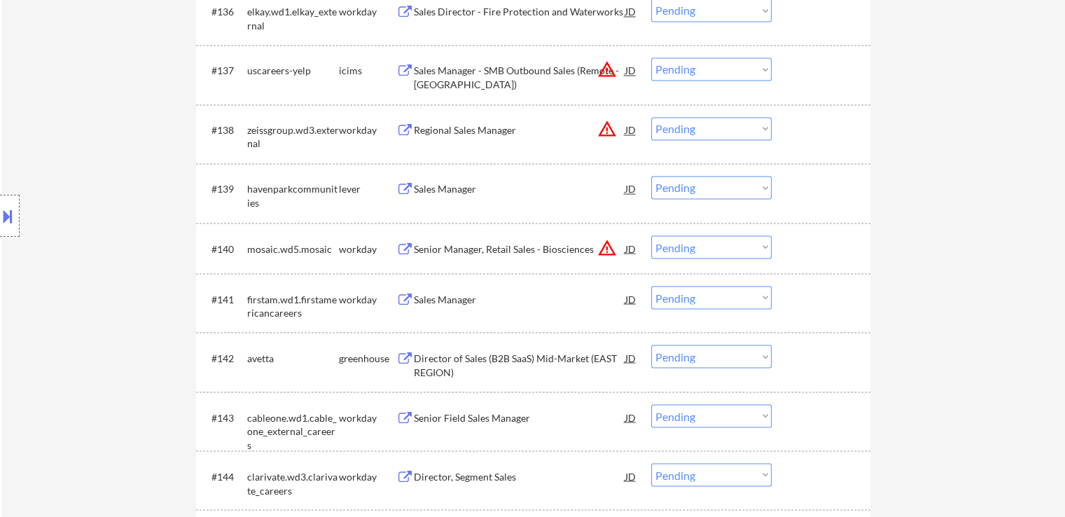
scroll to position [2521, 0]
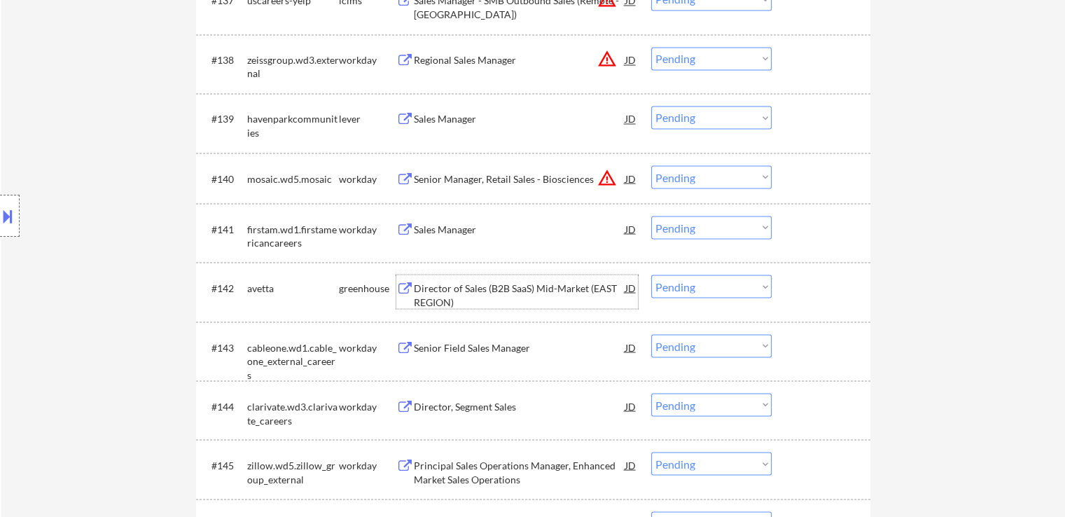
click at [496, 289] on div "Director of Sales (B2B SaaS) Mid-Market (EAST REGION)" at bounding box center [520, 294] width 212 height 27
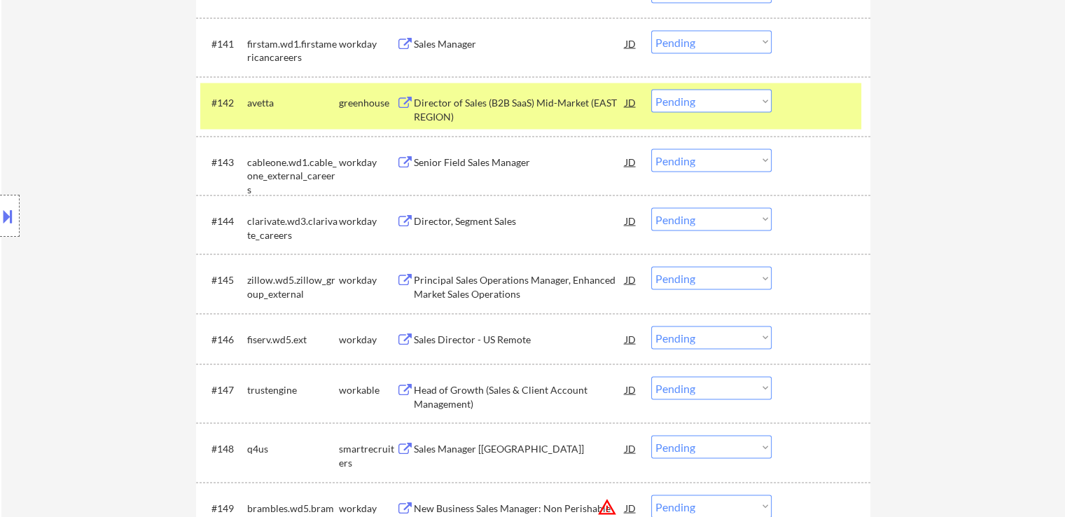
scroll to position [2731, 0]
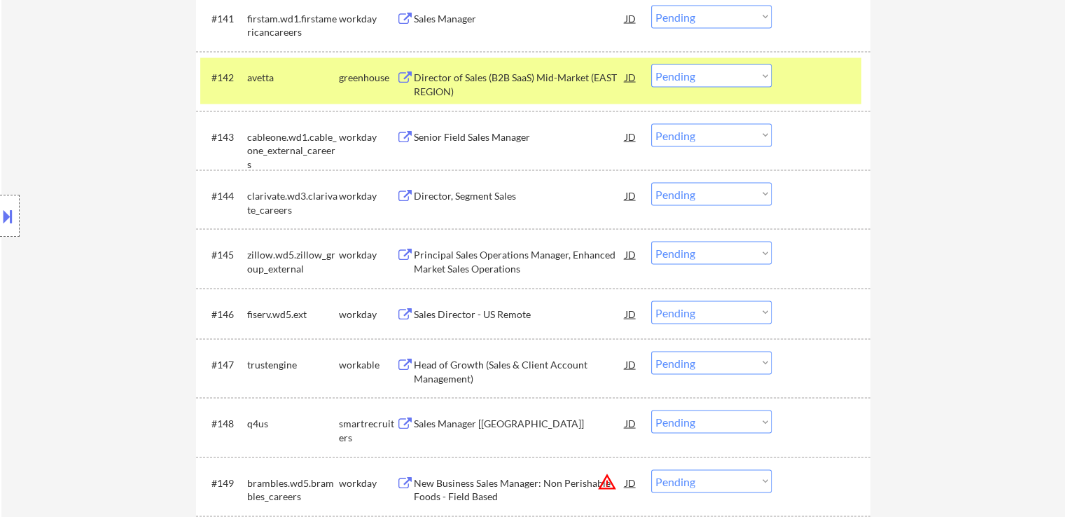
click at [470, 362] on div "Head of Growth (Sales & Client Account Management)" at bounding box center [520, 371] width 212 height 27
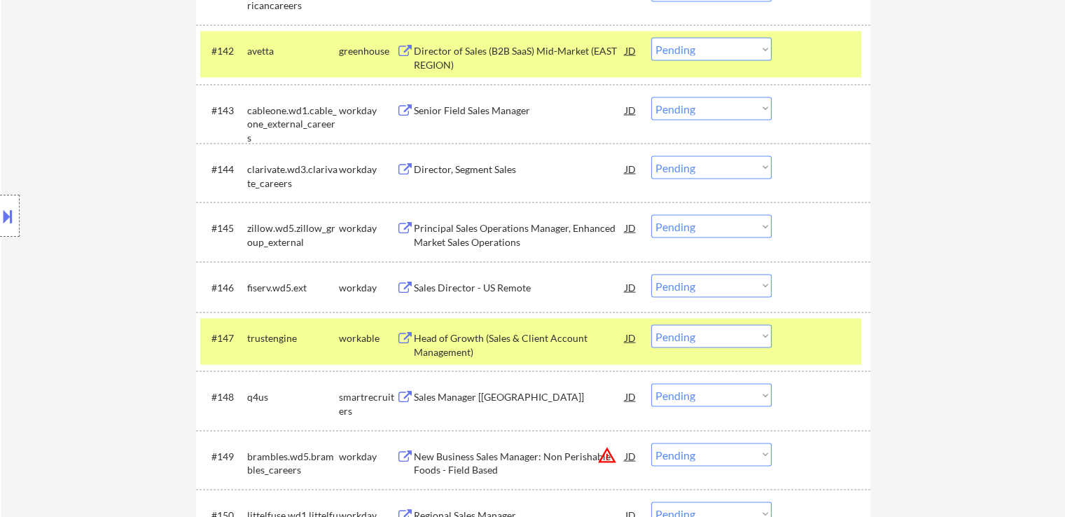
scroll to position [2801, 0]
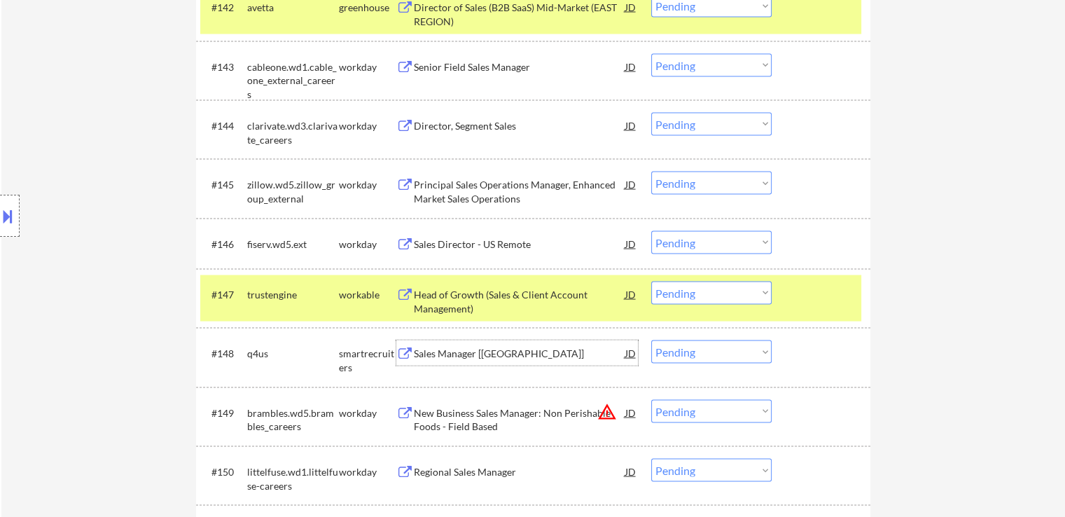
click at [451, 349] on div "Sales Manager [[GEOGRAPHIC_DATA]]" at bounding box center [520, 354] width 212 height 14
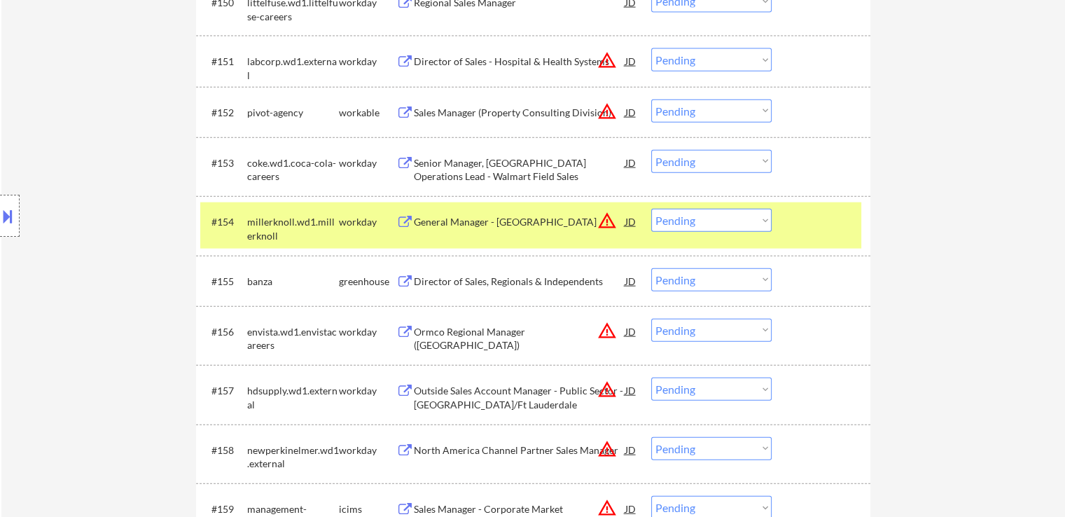
scroll to position [3292, 0]
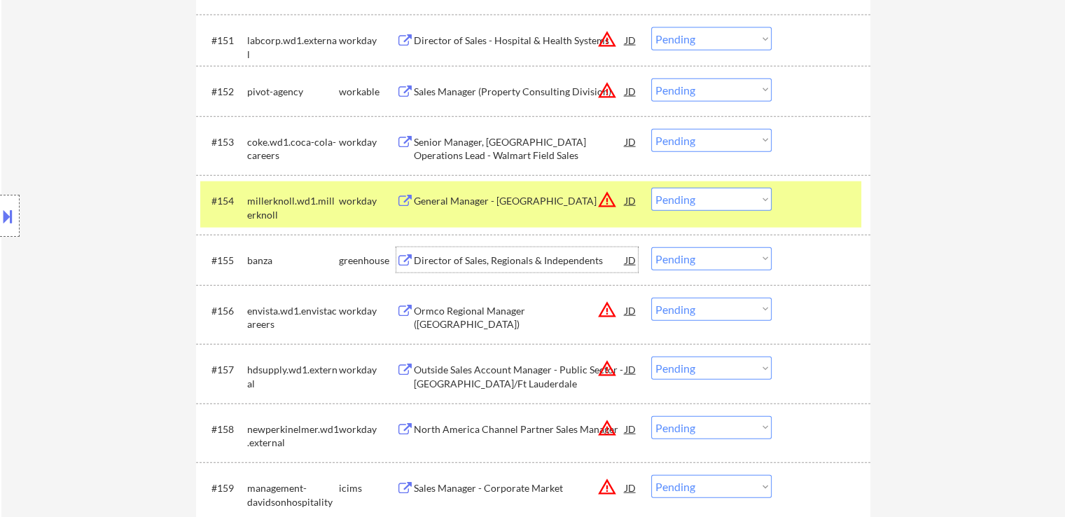
click at [509, 258] on div "Director of Sales, Regionals & Independents" at bounding box center [520, 261] width 212 height 14
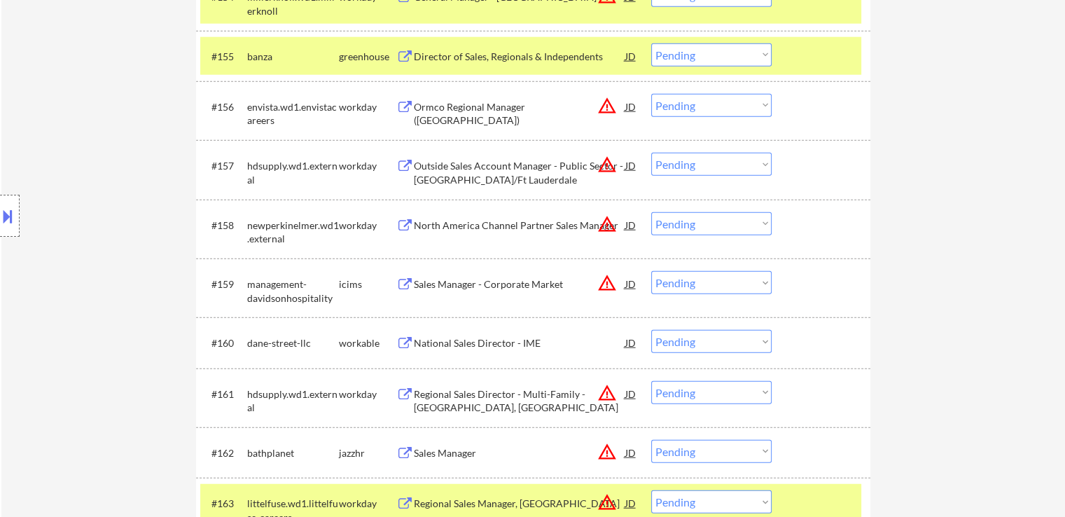
scroll to position [3502, 0]
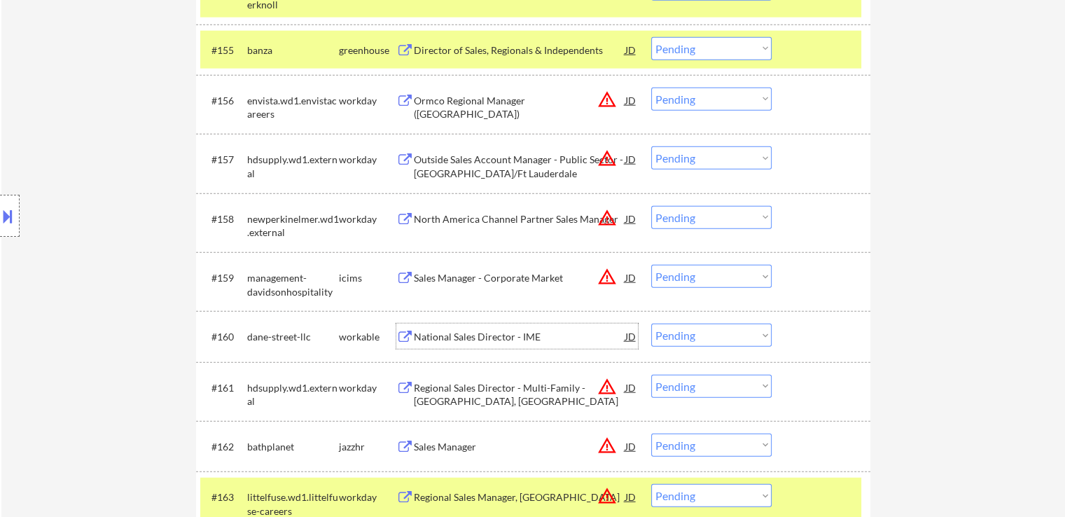
click at [487, 335] on div "National Sales Director - IME" at bounding box center [520, 337] width 212 height 14
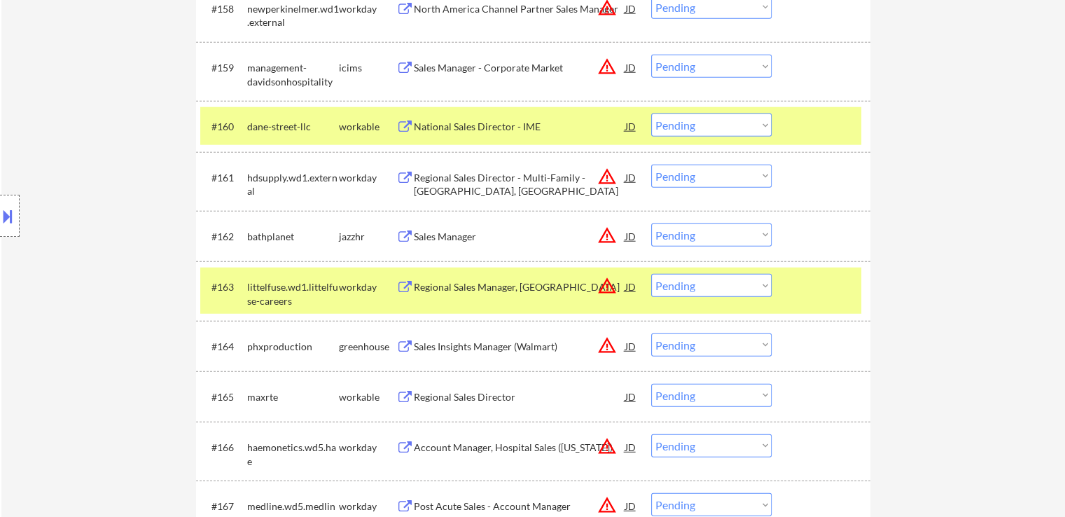
scroll to position [3782, 0]
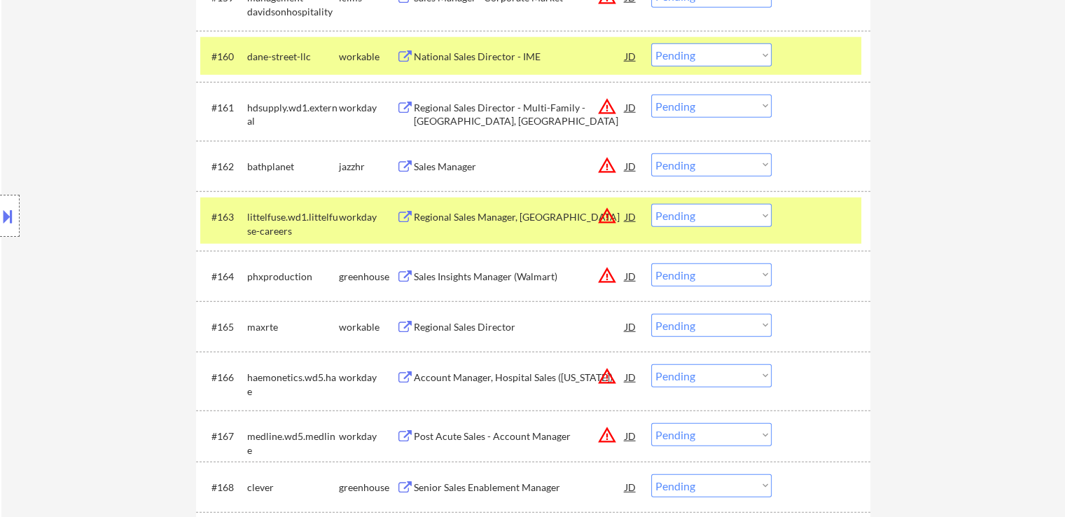
click at [495, 323] on div "Regional Sales Director" at bounding box center [520, 327] width 212 height 14
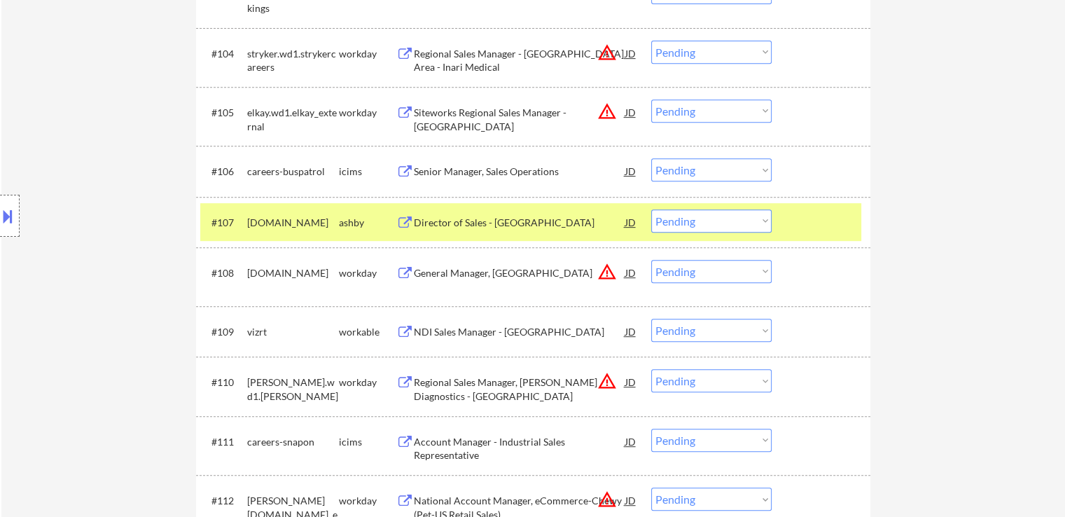
scroll to position [649, 0]
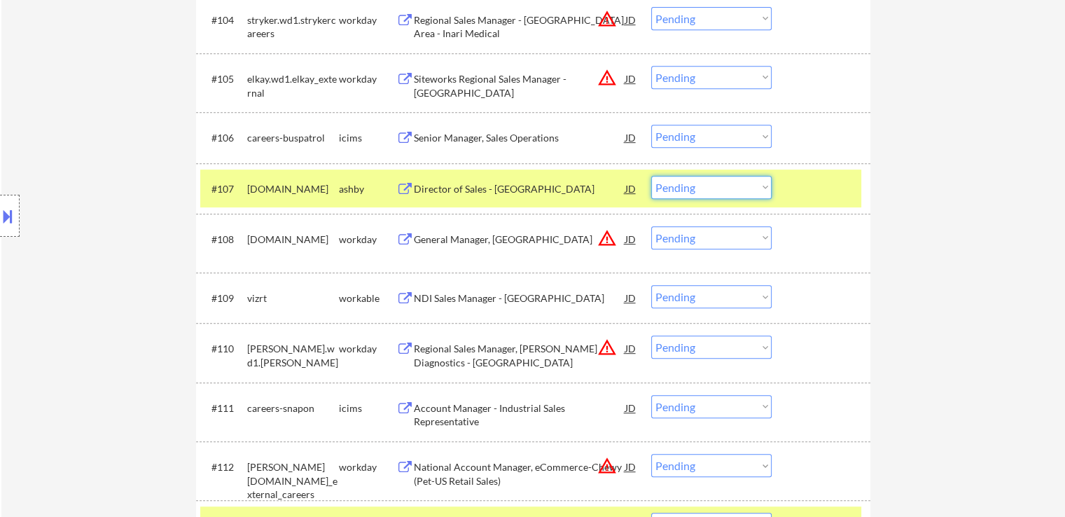
click at [681, 185] on select "Choose an option... Pending Applied Excluded (Questions) Excluded (Expired) Exc…" at bounding box center [711, 187] width 120 height 23
click at [651, 176] on select "Choose an option... Pending Applied Excluded (Questions) Excluded (Expired) Exc…" at bounding box center [711, 187] width 120 height 23
select select ""pending""
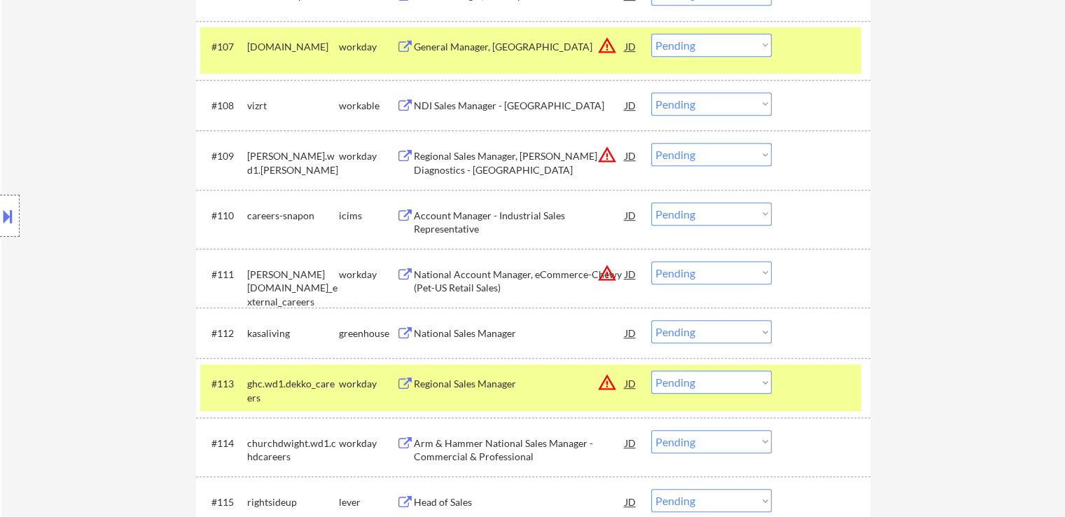
scroll to position [859, 0]
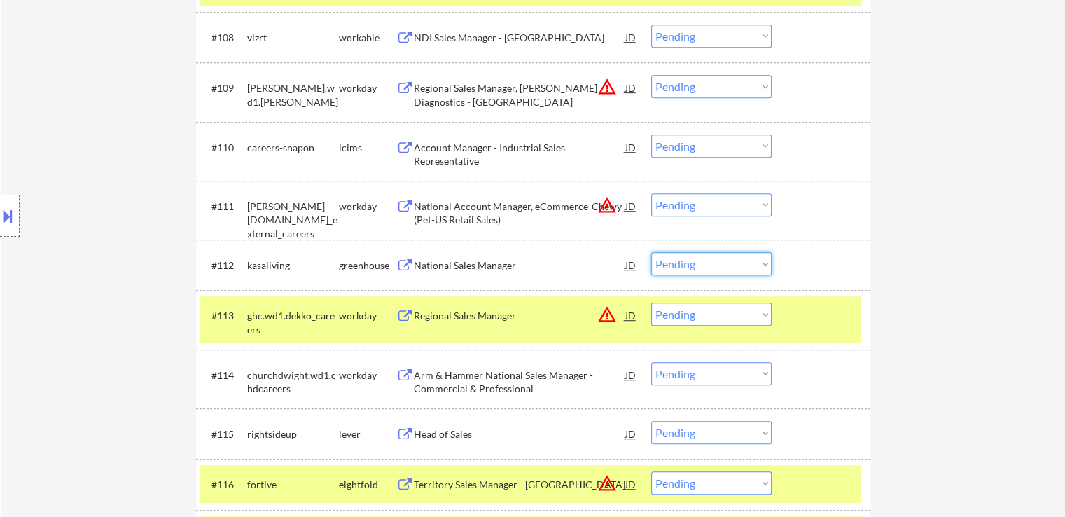
click at [686, 260] on select "Choose an option... Pending Applied Excluded (Questions) Excluded (Expired) Exc…" at bounding box center [711, 263] width 120 height 23
click at [651, 252] on select "Choose an option... Pending Applied Excluded (Questions) Excluded (Expired) Exc…" at bounding box center [711, 263] width 120 height 23
select select ""pending""
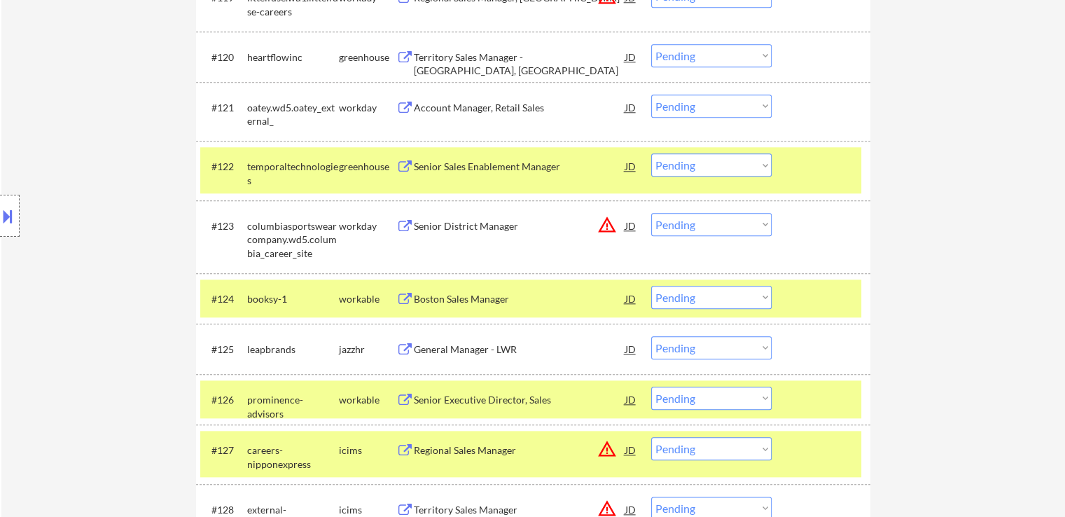
scroll to position [1508, 0]
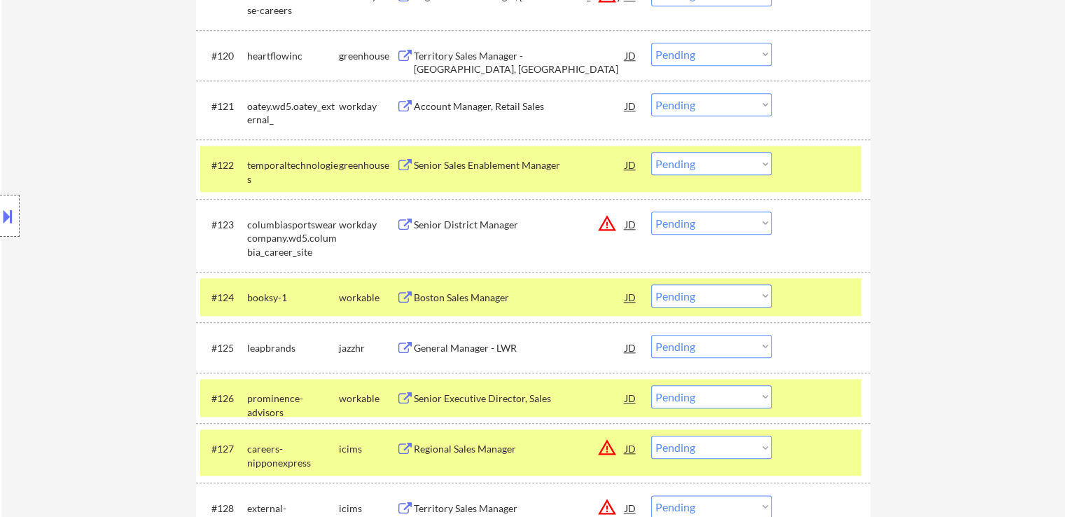
click at [691, 166] on select "Choose an option... Pending Applied Excluded (Questions) Excluded (Expired) Exc…" at bounding box center [711, 163] width 120 height 23
click at [651, 152] on select "Choose an option... Pending Applied Excluded (Questions) Excluded (Expired) Exc…" at bounding box center [711, 163] width 120 height 23
select select ""pending""
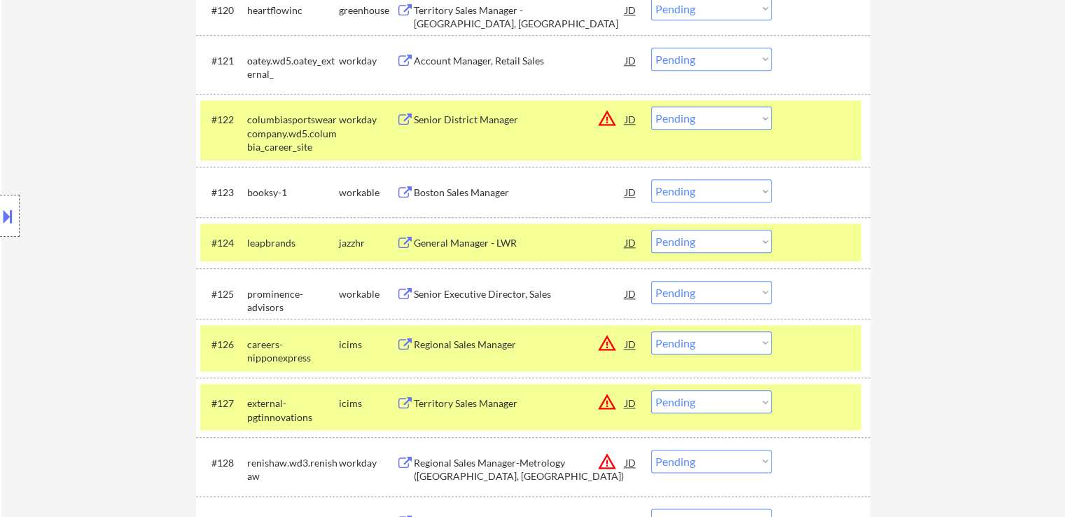
scroll to position [1578, 0]
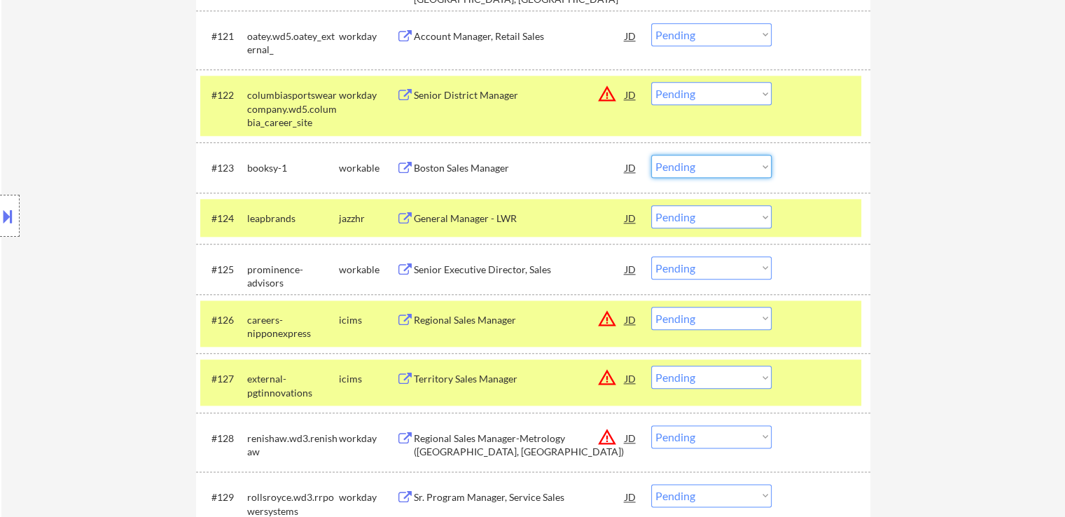
click at [664, 162] on select "Choose an option... Pending Applied Excluded (Questions) Excluded (Expired) Exc…" at bounding box center [711, 166] width 120 height 23
click at [651, 155] on select "Choose an option... Pending Applied Excluded (Questions) Excluded (Expired) Exc…" at bounding box center [711, 166] width 120 height 23
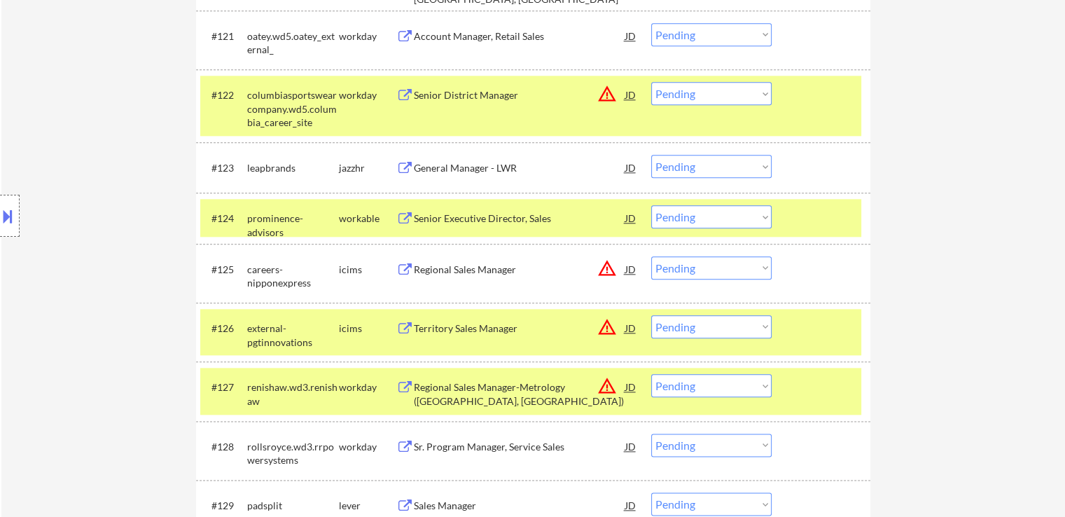
click at [674, 168] on select "Choose an option... Pending Applied Excluded (Questions) Excluded (Expired) Exc…" at bounding box center [711, 166] width 120 height 23
click at [651, 155] on select "Choose an option... Pending Applied Excluded (Questions) Excluded (Expired) Exc…" at bounding box center [711, 166] width 120 height 23
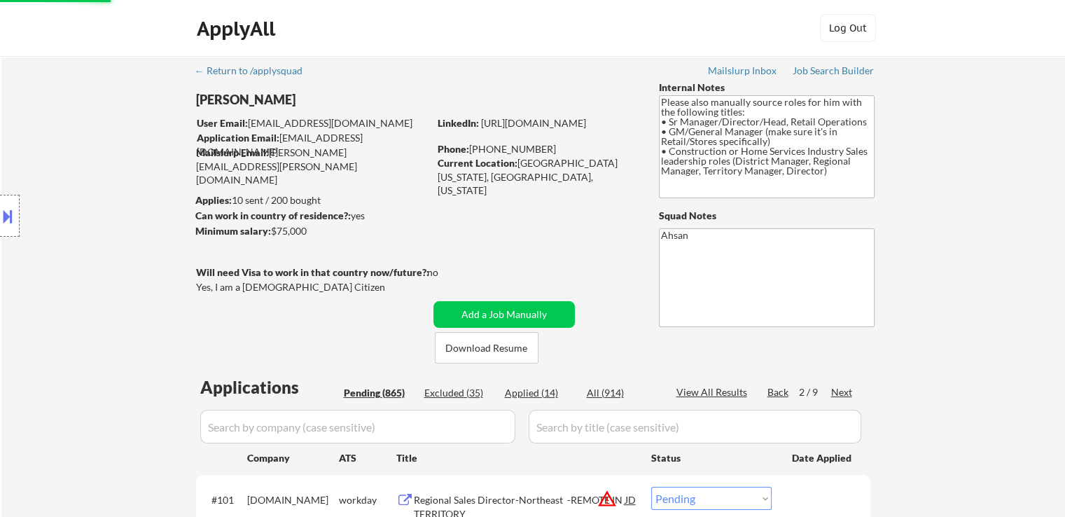
select select ""pending""
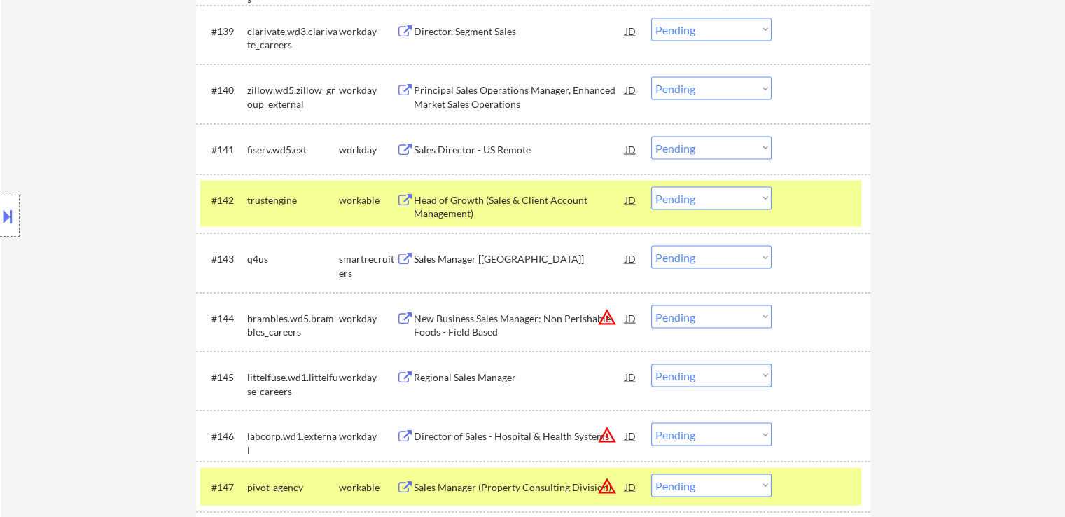
scroll to position [2705, 0]
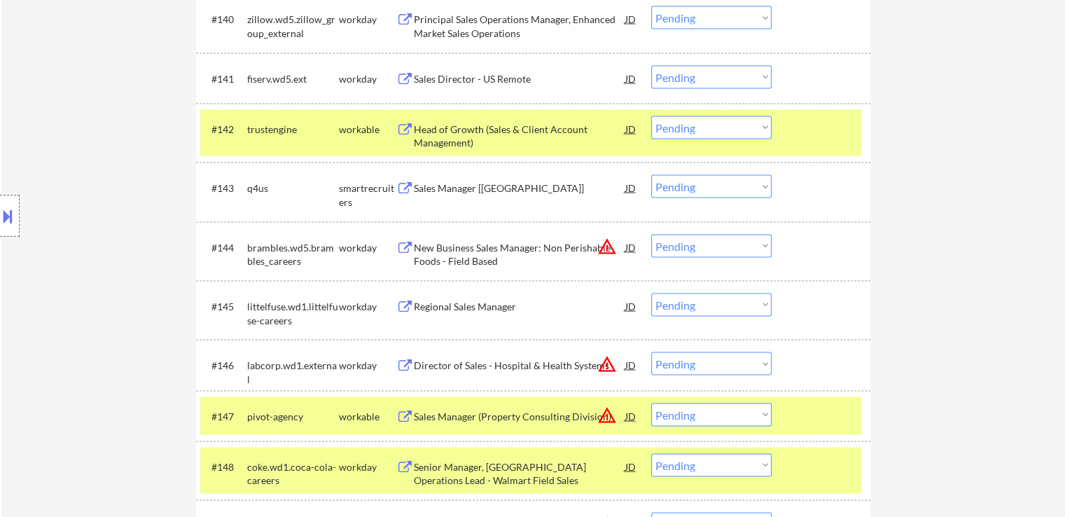
click at [684, 182] on select "Choose an option... Pending Applied Excluded (Questions) Excluded (Expired) Exc…" at bounding box center [711, 186] width 120 height 23
click at [651, 175] on select "Choose an option... Pending Applied Excluded (Questions) Excluded (Expired) Exc…" at bounding box center [711, 186] width 120 height 23
select select ""pending""
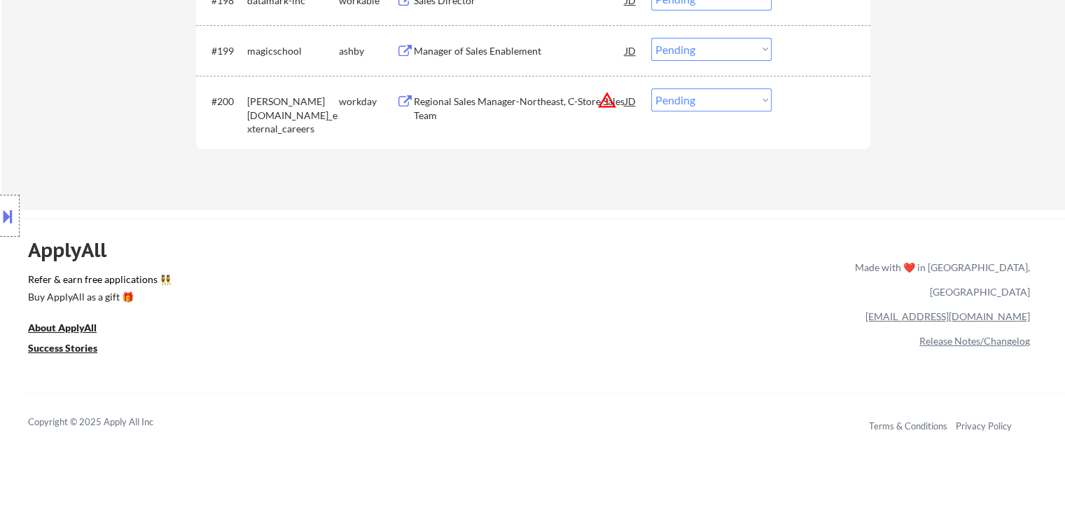
scroll to position [5820, 0]
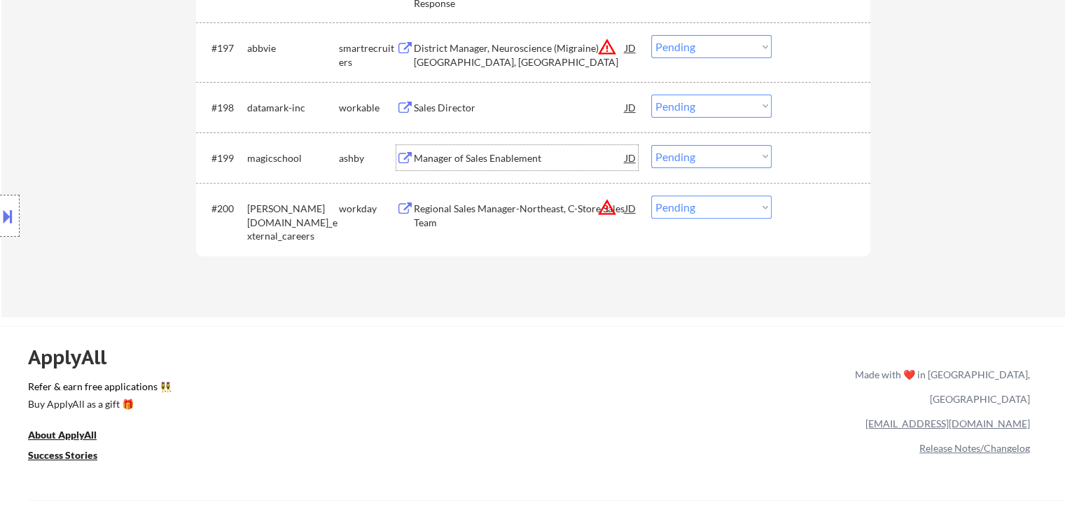
click at [465, 165] on div "Manager of Sales Enablement" at bounding box center [520, 157] width 212 height 25
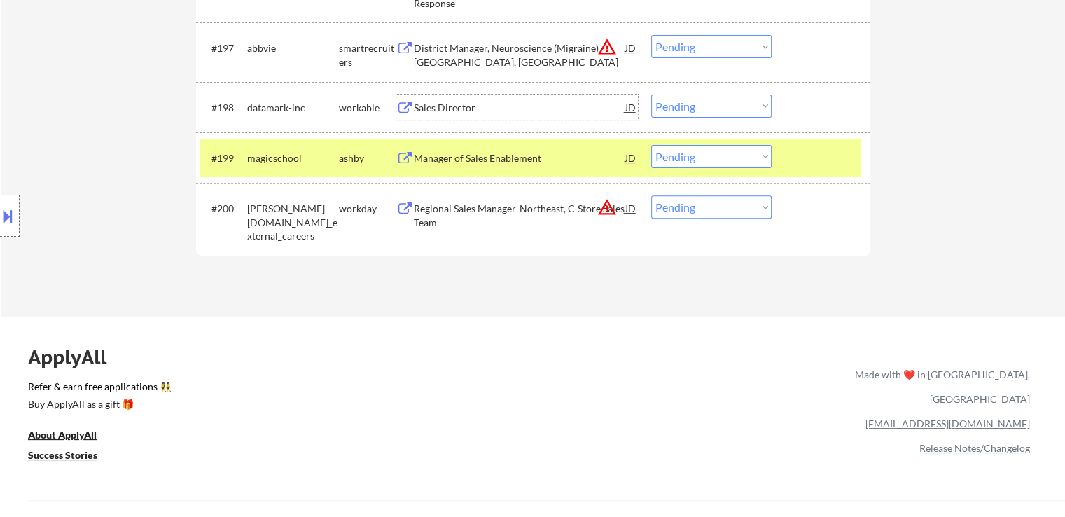
click at [448, 103] on div "Sales Director" at bounding box center [520, 108] width 212 height 14
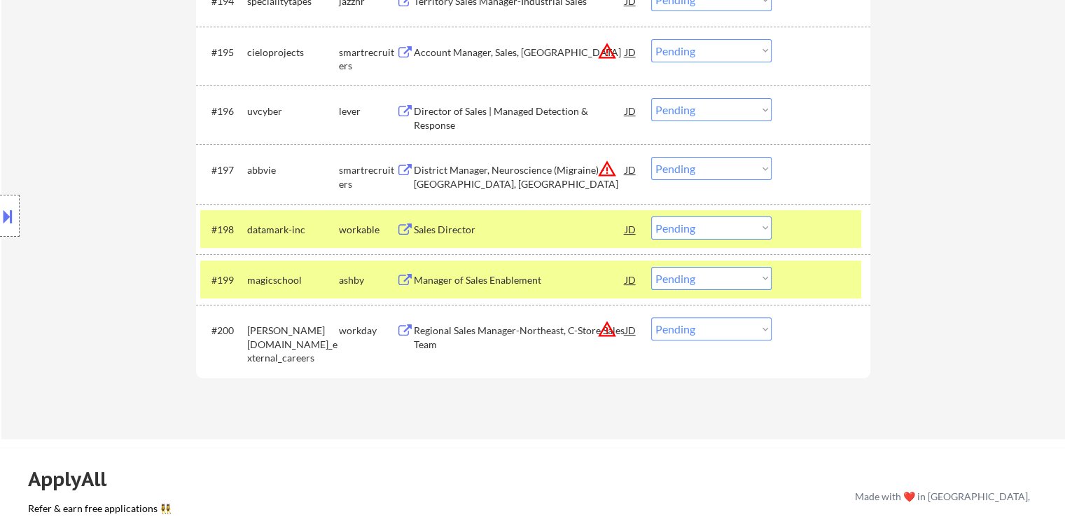
scroll to position [5680, 0]
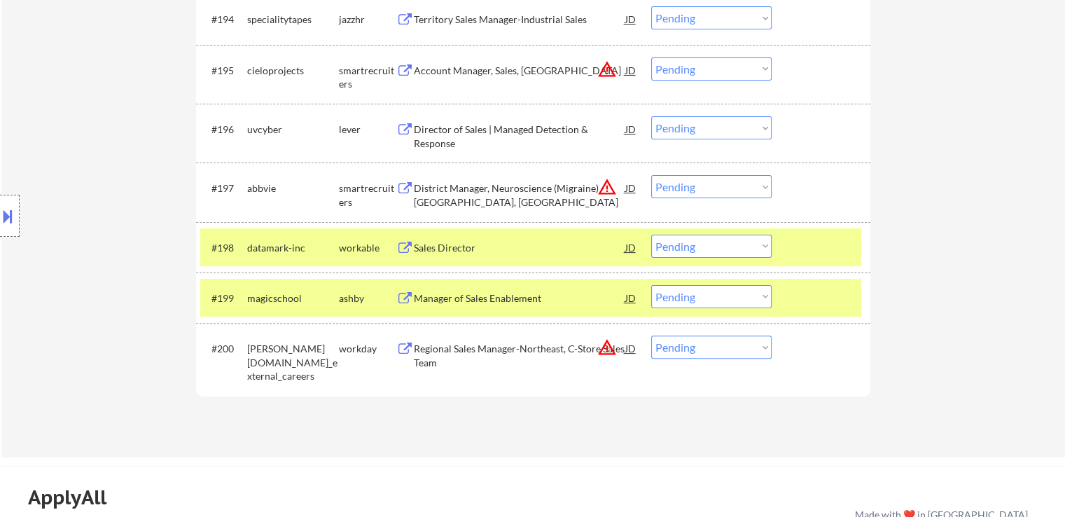
click at [499, 127] on div "Director of Sales | Managed Detection & Response" at bounding box center [520, 136] width 212 height 27
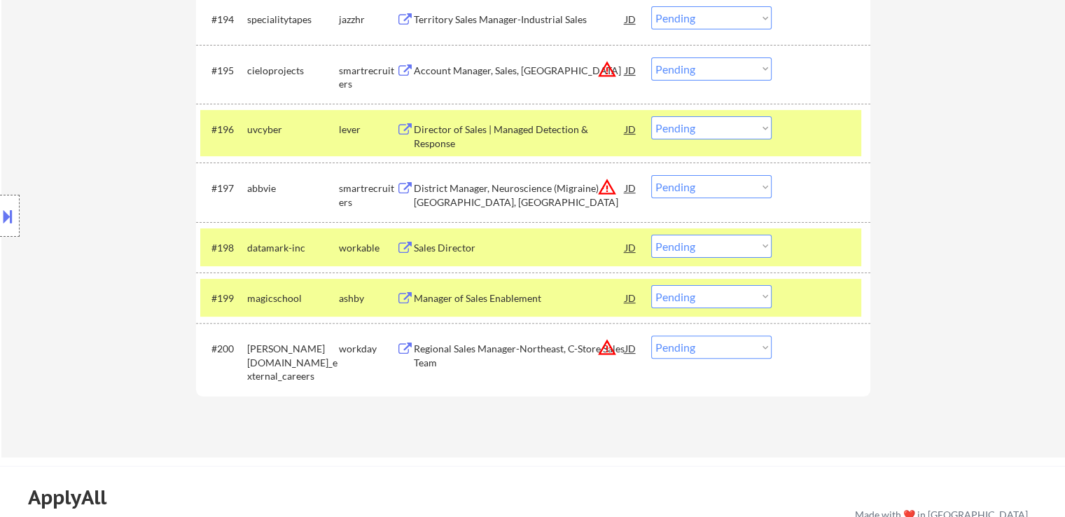
click at [681, 132] on select "Choose an option... Pending Applied Excluded (Questions) Excluded (Expired) Exc…" at bounding box center [711, 127] width 120 height 23
click at [651, 116] on select "Choose an option... Pending Applied Excluded (Questions) Excluded (Expired) Exc…" at bounding box center [711, 127] width 120 height 23
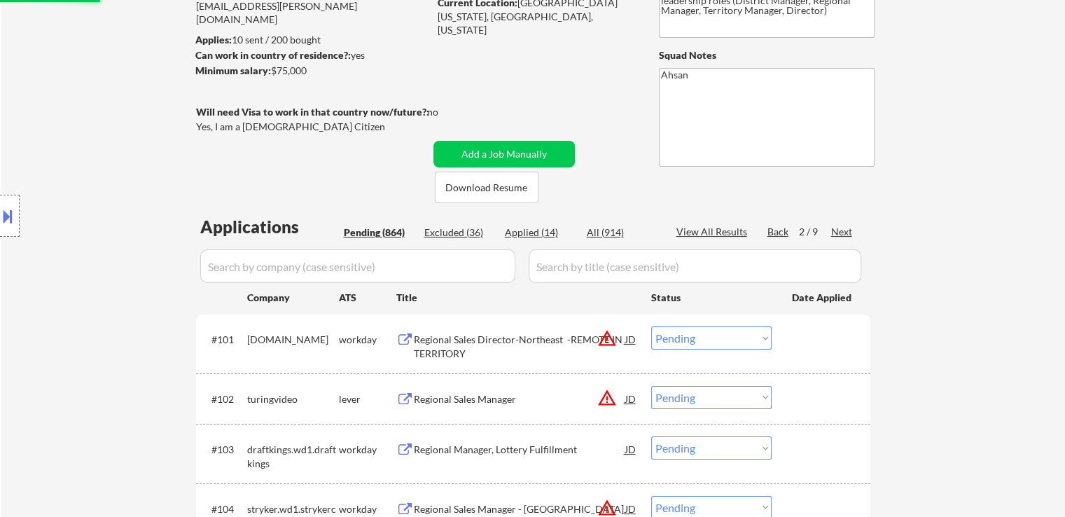
scroll to position [0, 0]
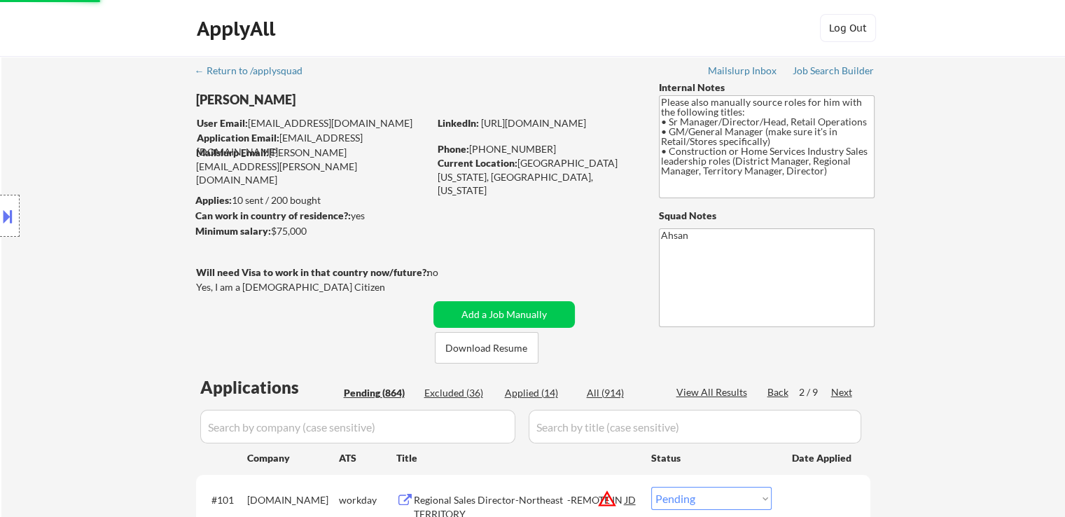
select select ""pending""
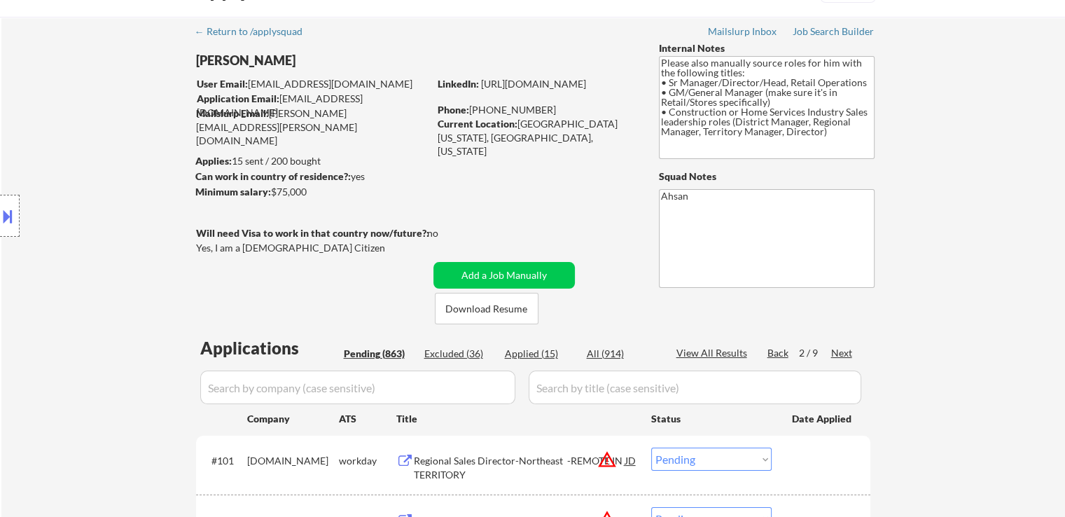
scroll to position [70, 0]
